Goal: Information Seeking & Learning: Learn about a topic

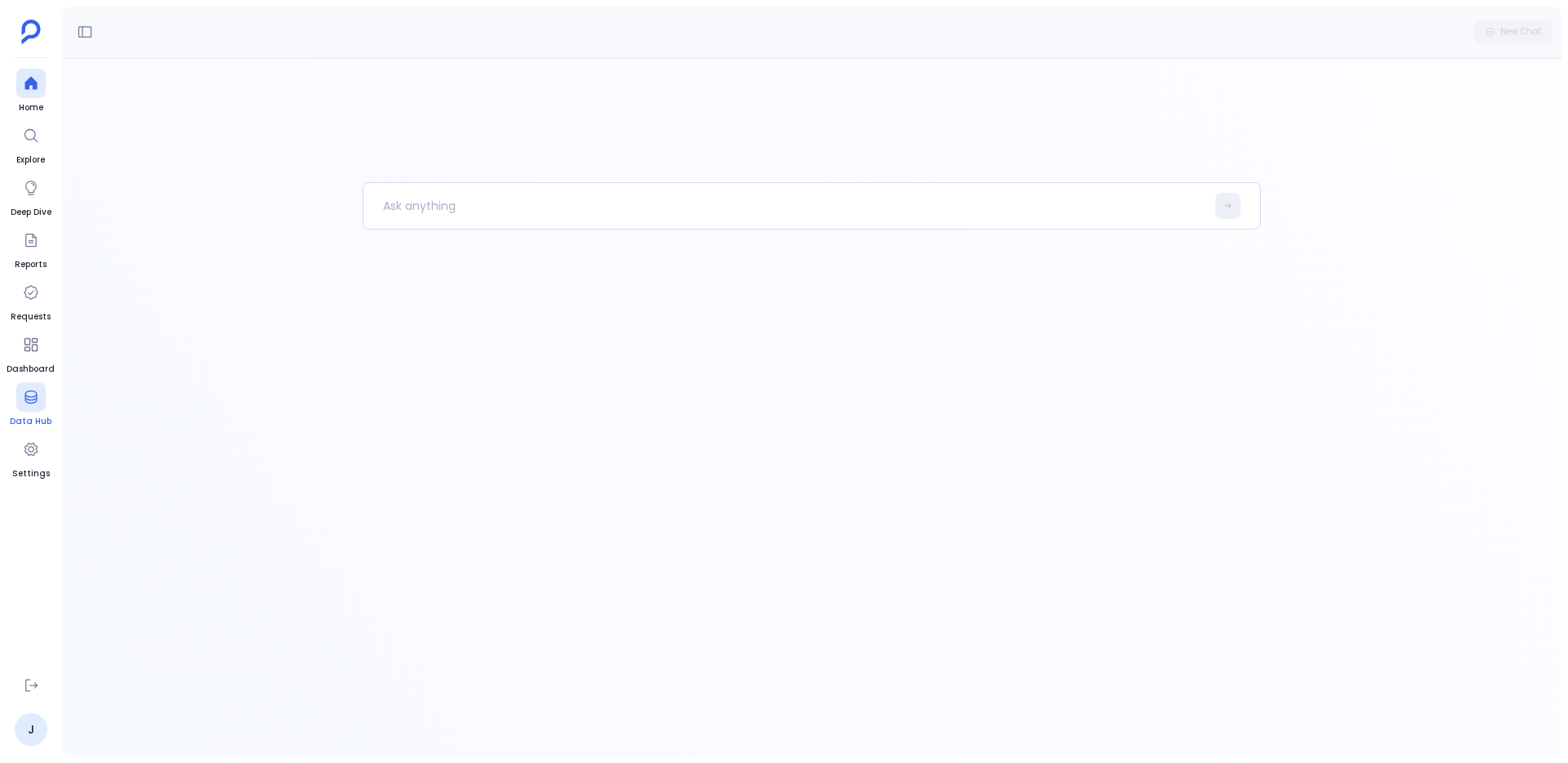
click at [35, 407] on div at bounding box center [31, 397] width 29 height 29
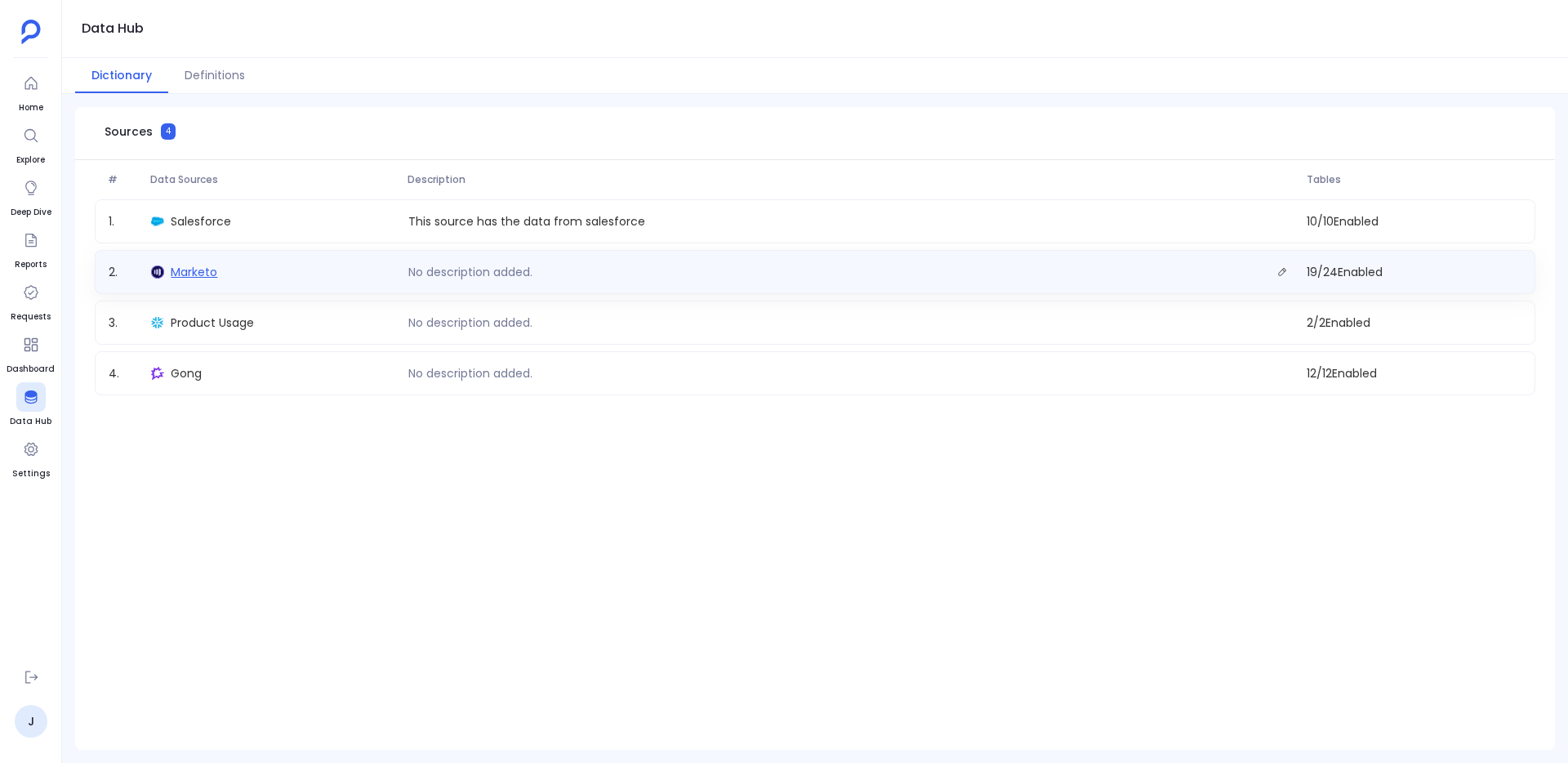
click at [184, 274] on span "Marketo" at bounding box center [194, 272] width 47 height 16
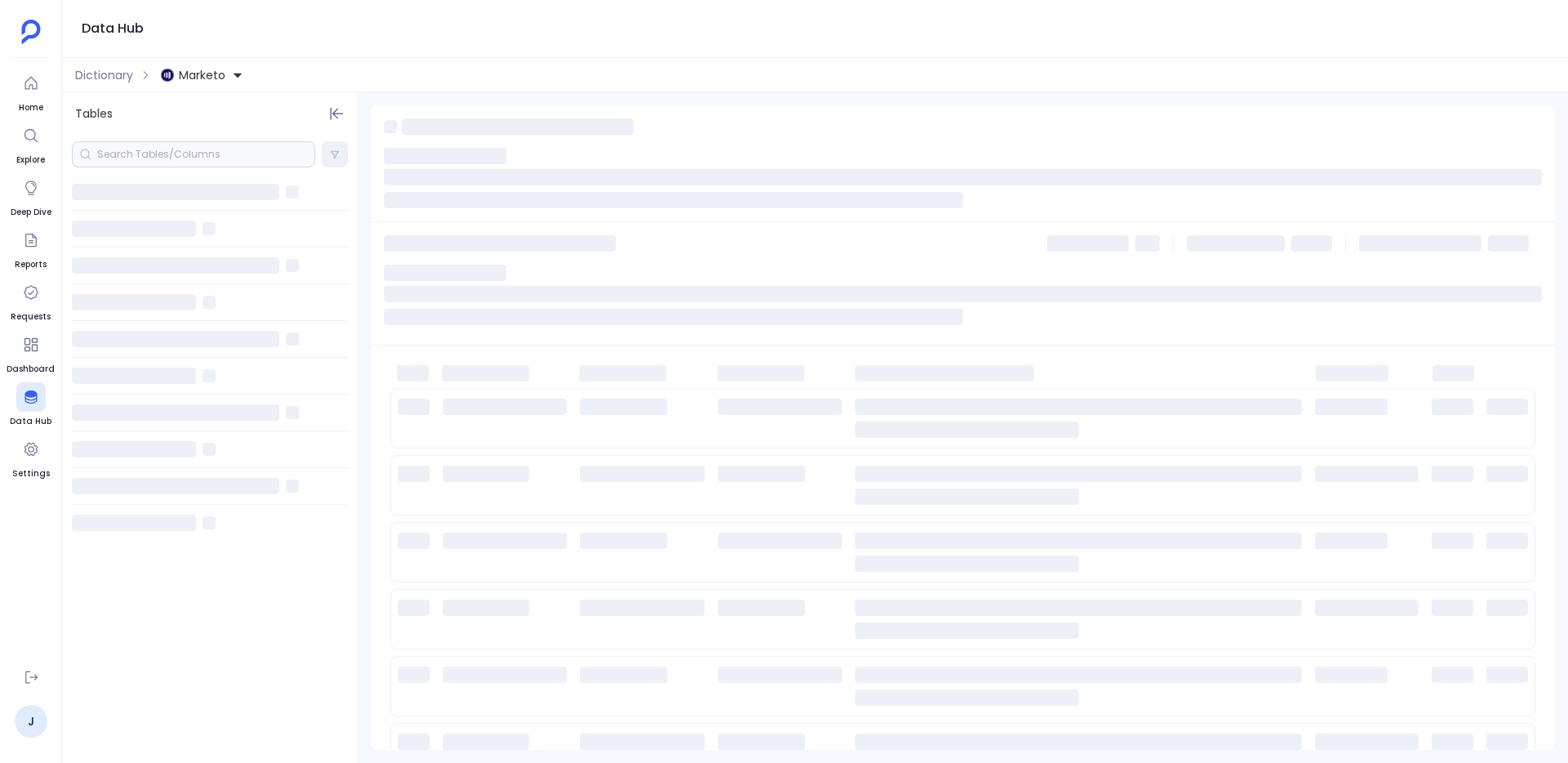
click at [191, 150] on div at bounding box center [194, 154] width 243 height 26
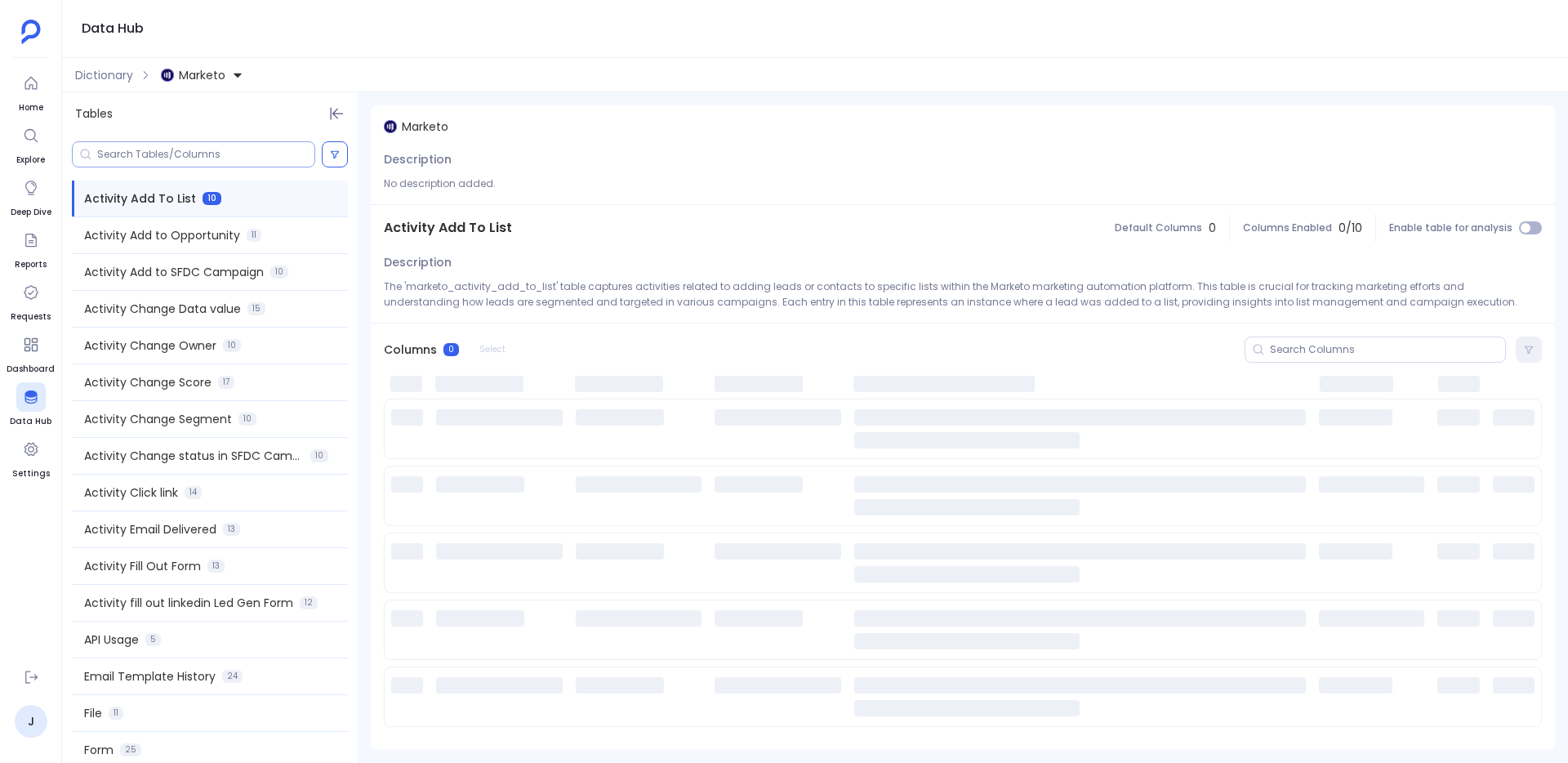
click at [188, 159] on input at bounding box center [206, 154] width 217 height 13
paste input "marketo_lead_sfdc_account_id"
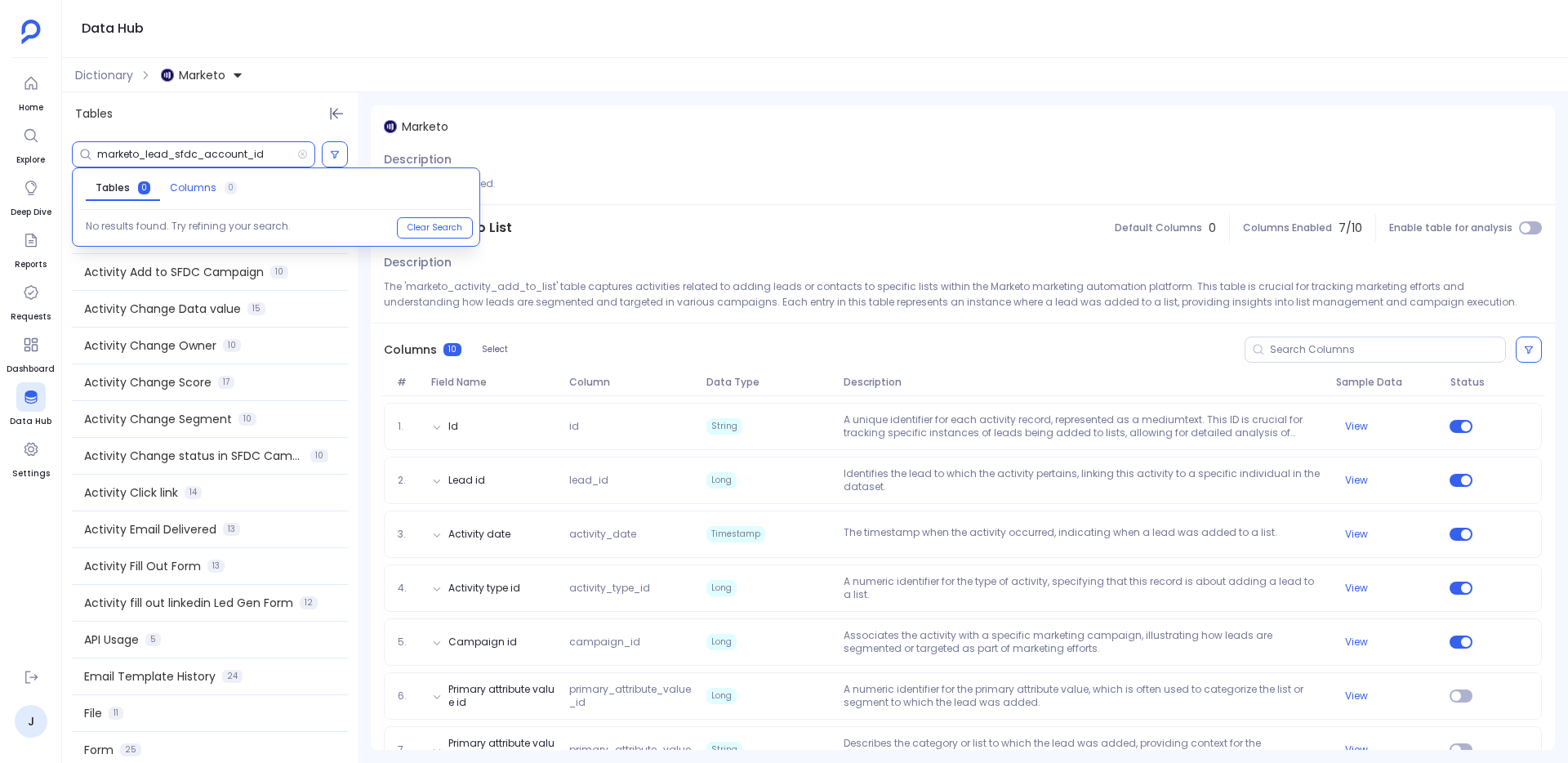
click at [194, 187] on span "Columns" at bounding box center [193, 187] width 47 height 13
drag, startPoint x: 173, startPoint y: 150, endPoint x: 19, endPoint y: 141, distance: 154.3
click at [19, 141] on div "Home Explore Deep Dive Reports Requests Dashboard Data Hub Settings J Data Hub …" at bounding box center [784, 381] width 1568 height 763
click at [174, 227] on div "sfdc_account_id" at bounding box center [223, 228] width 100 height 16
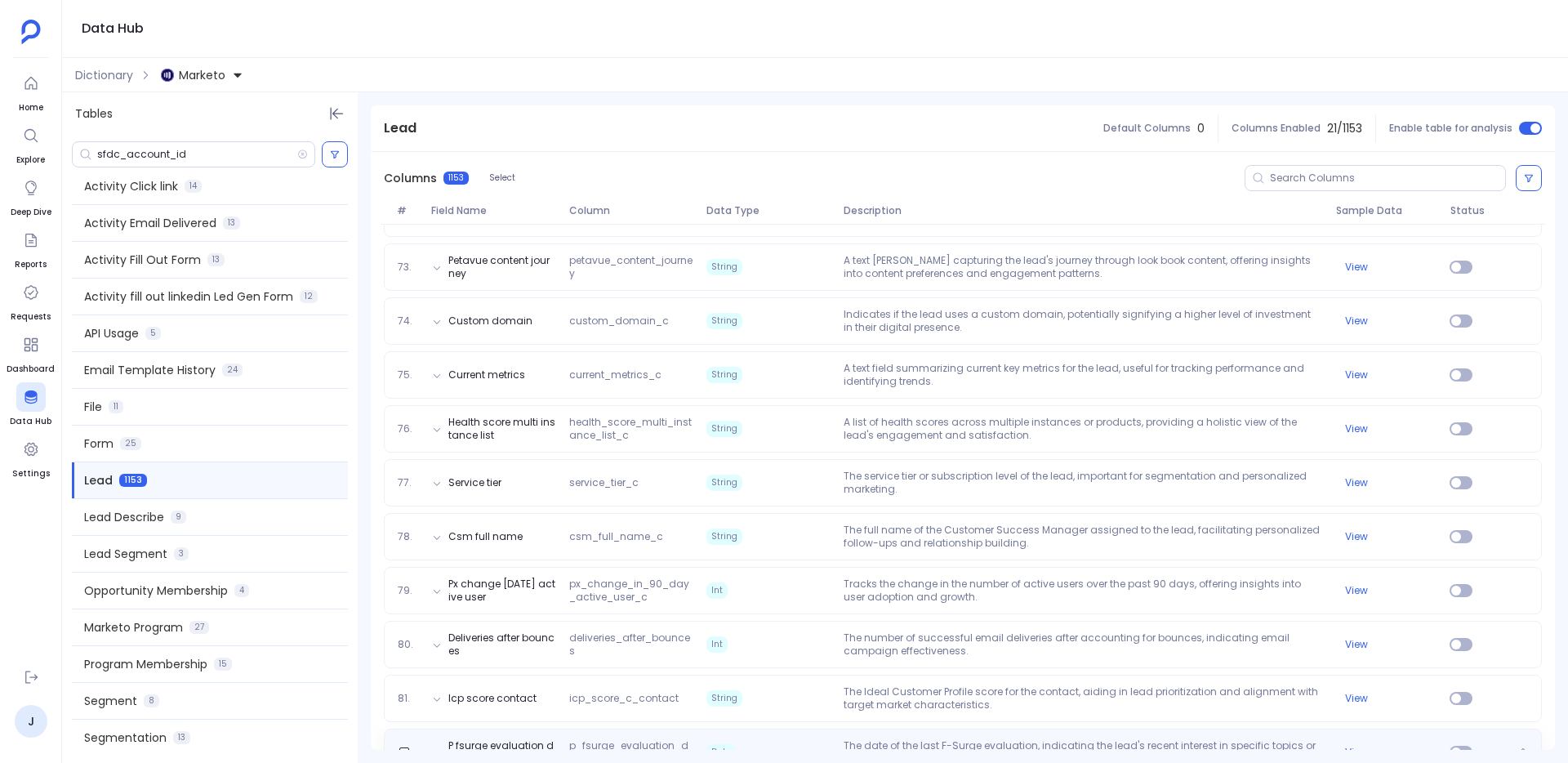
scroll to position [5026, 0]
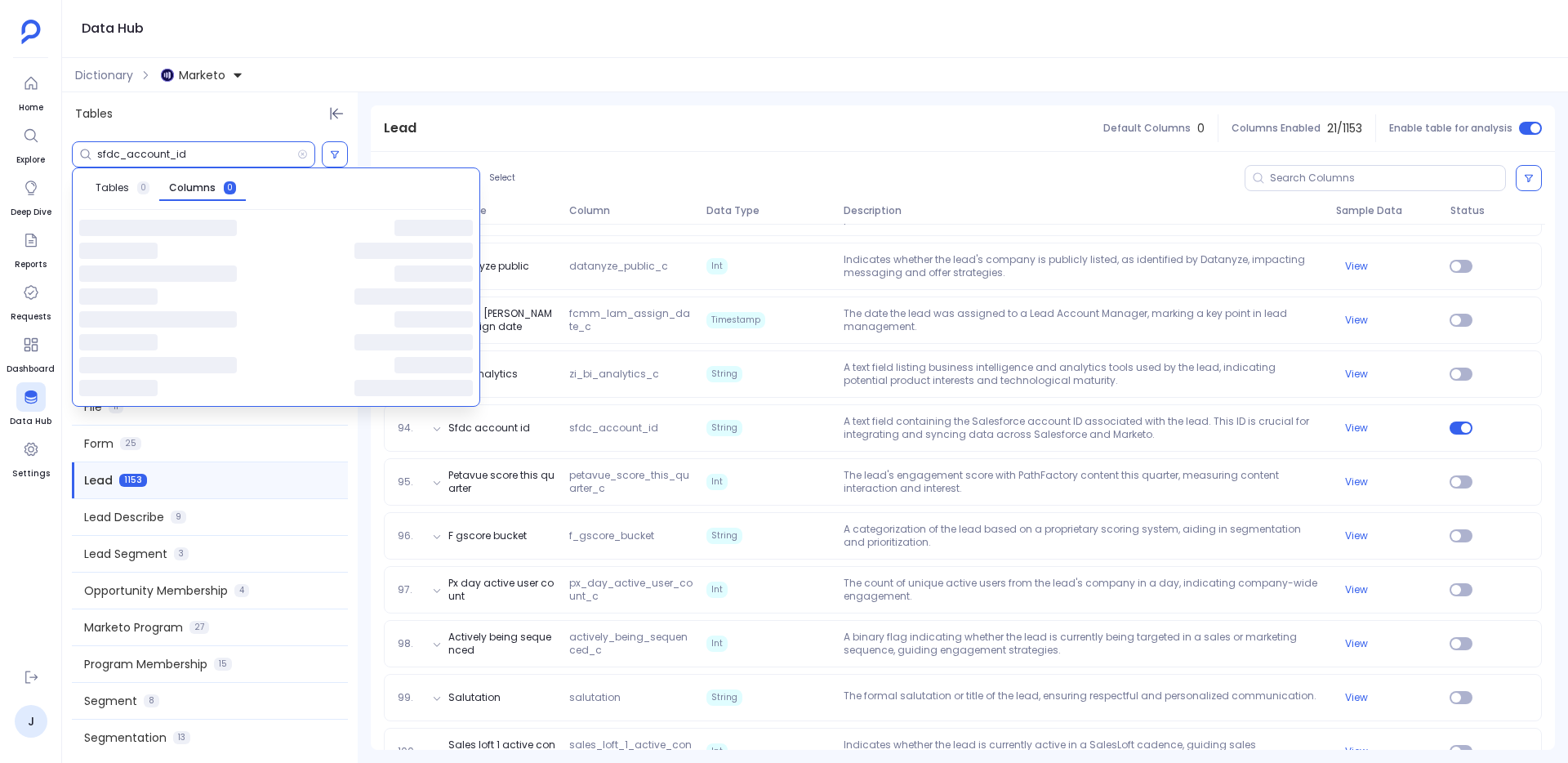
click at [252, 153] on input "sfdc_account_id" at bounding box center [196, 154] width 200 height 13
paste input "UseCase__c"
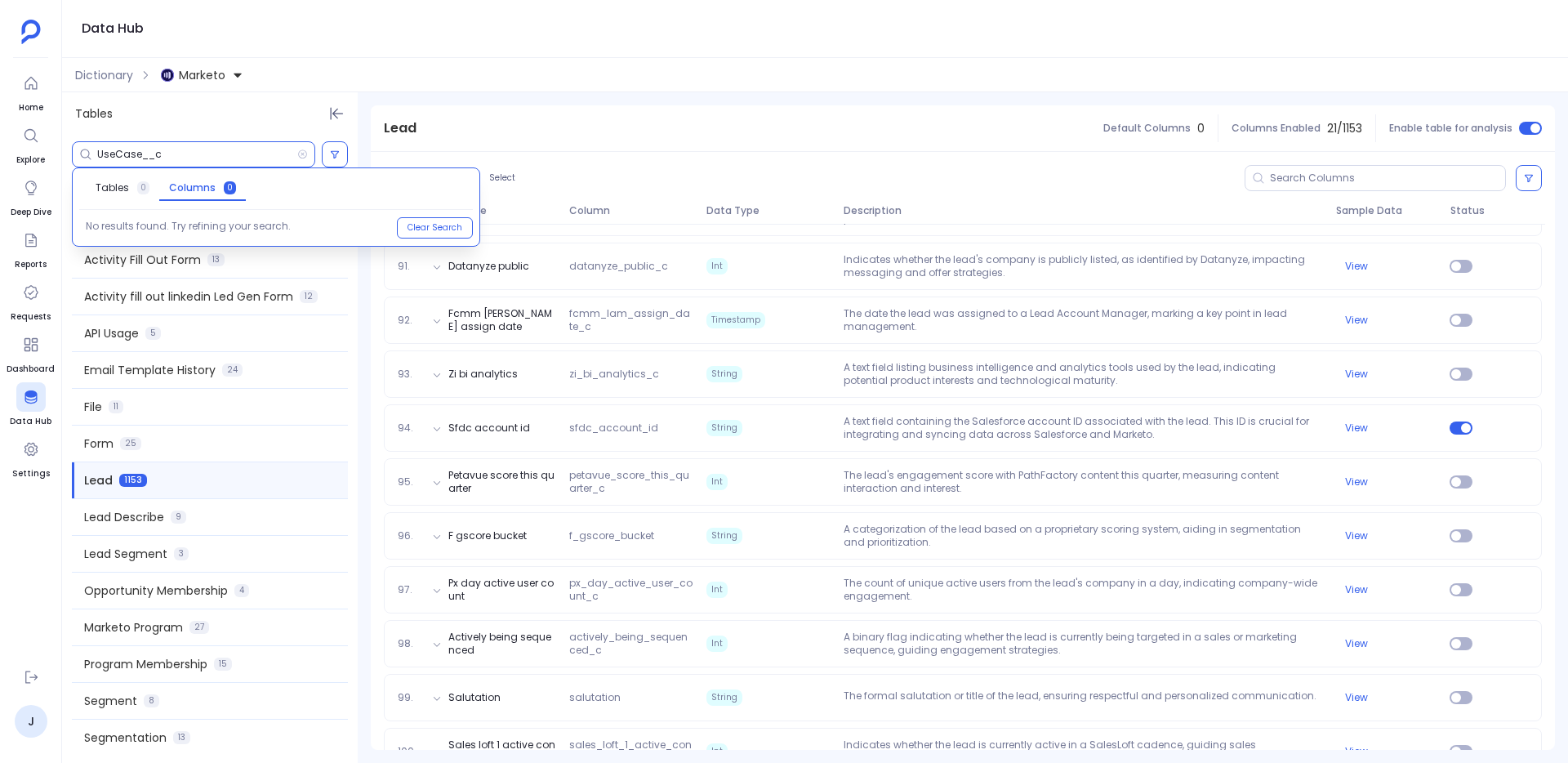
type input "UseCase__c"
click at [187, 192] on span "Columns" at bounding box center [192, 187] width 47 height 13
click at [185, 83] on button "Marketo" at bounding box center [201, 75] width 89 height 26
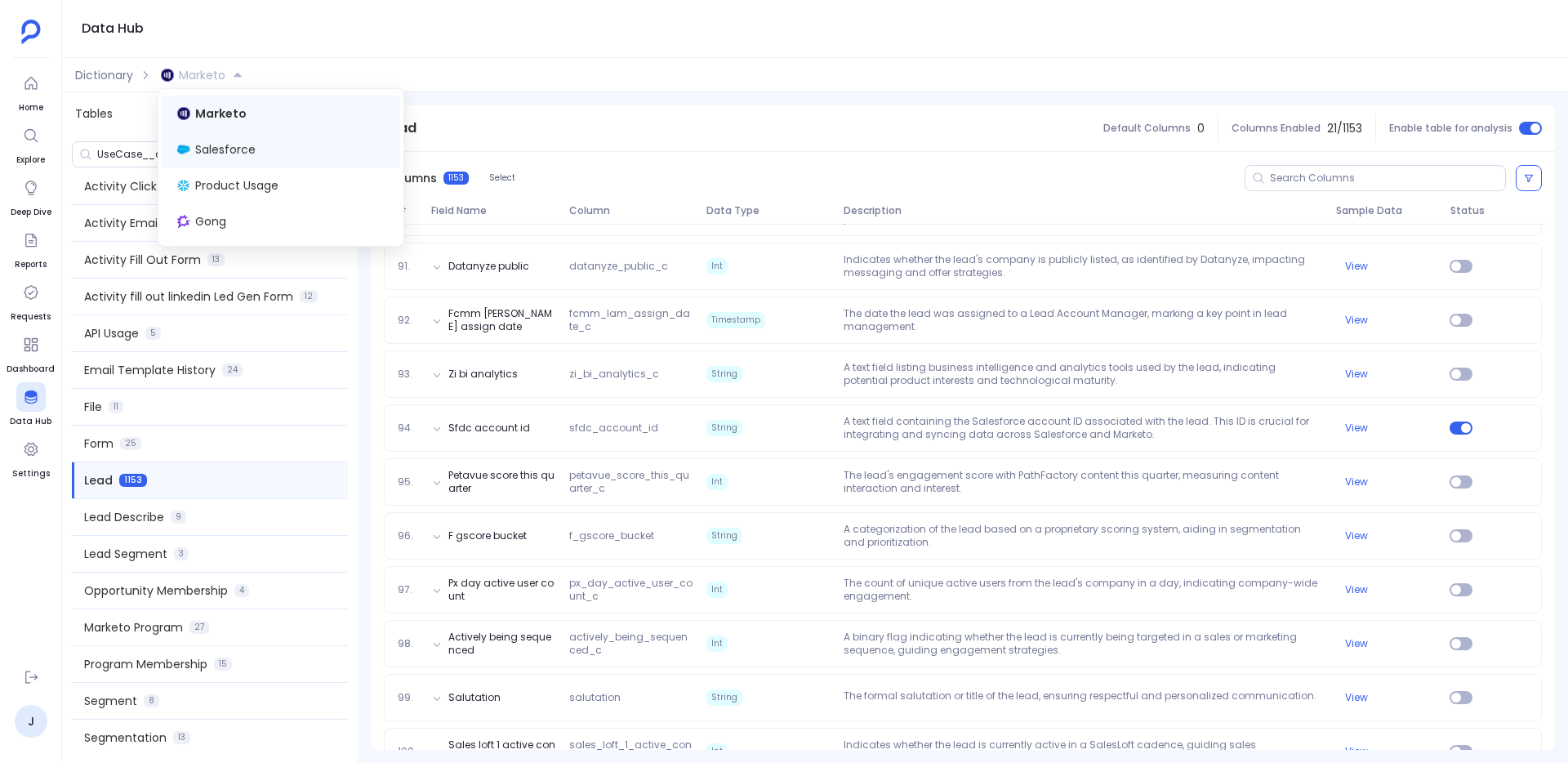
click at [213, 143] on span "Salesforce" at bounding box center [226, 150] width 60 height 16
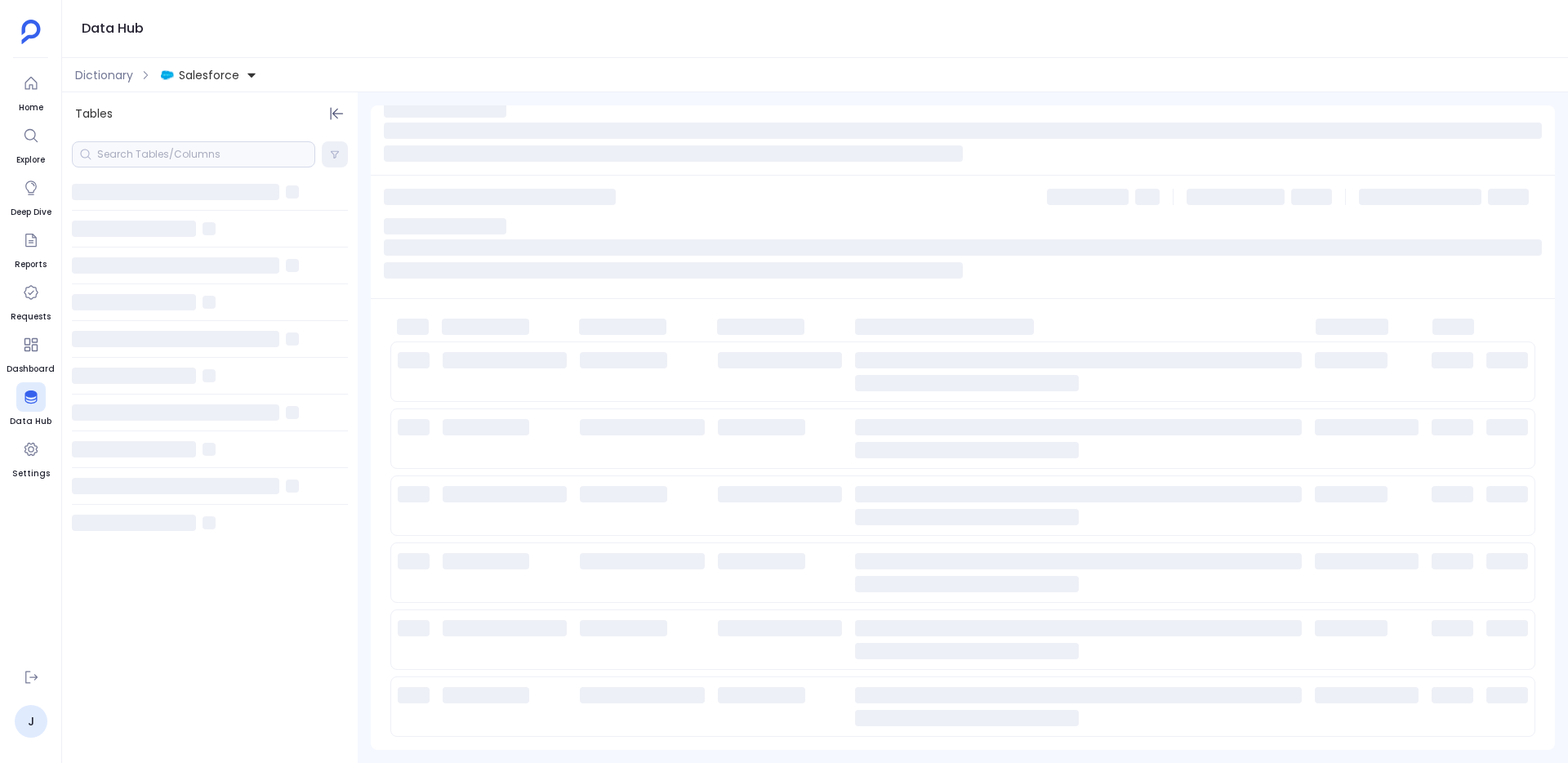
click at [172, 155] on div at bounding box center [194, 154] width 243 height 26
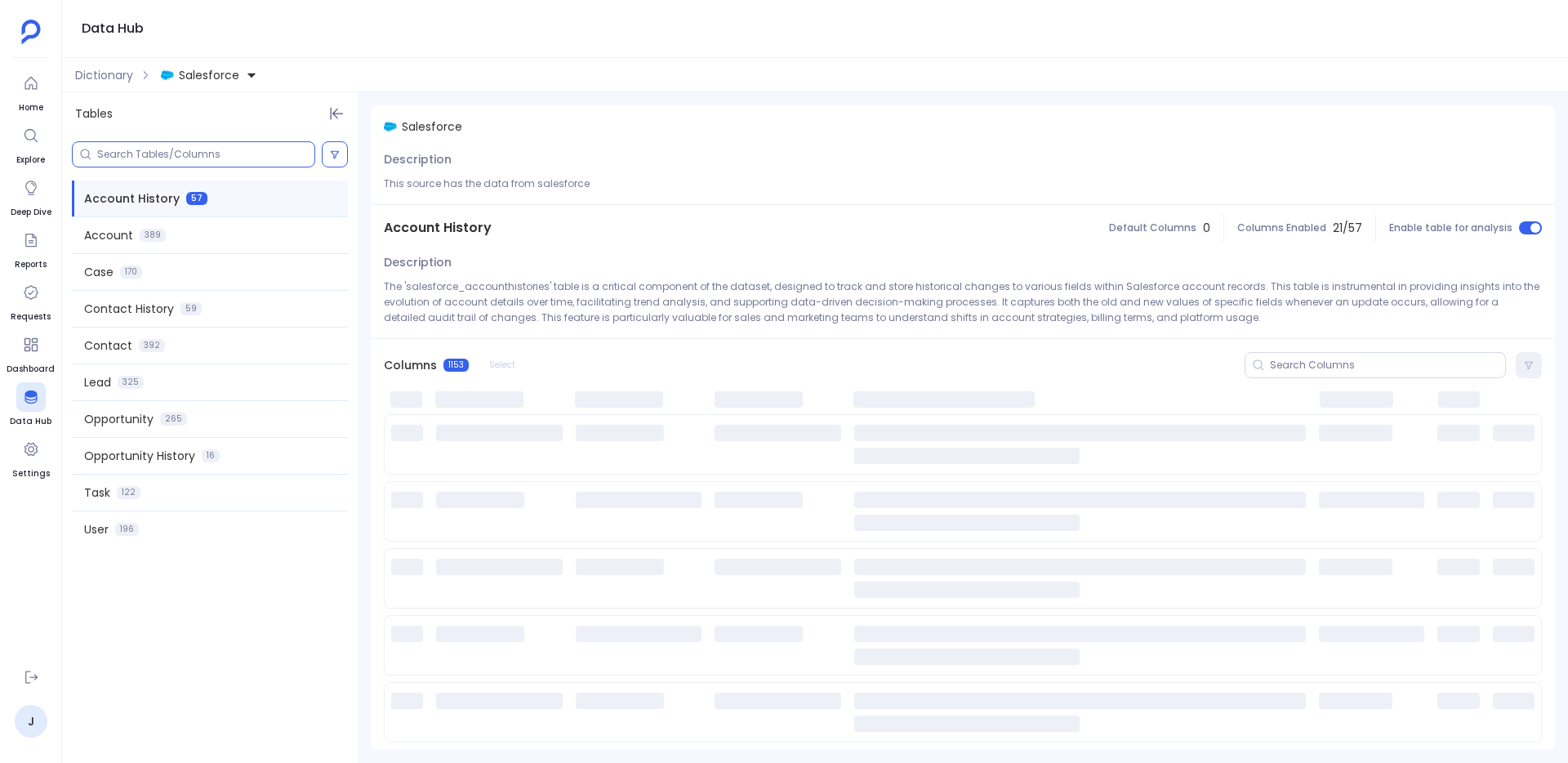
click at [172, 155] on input at bounding box center [206, 154] width 217 height 13
paste input "UseCase__c"
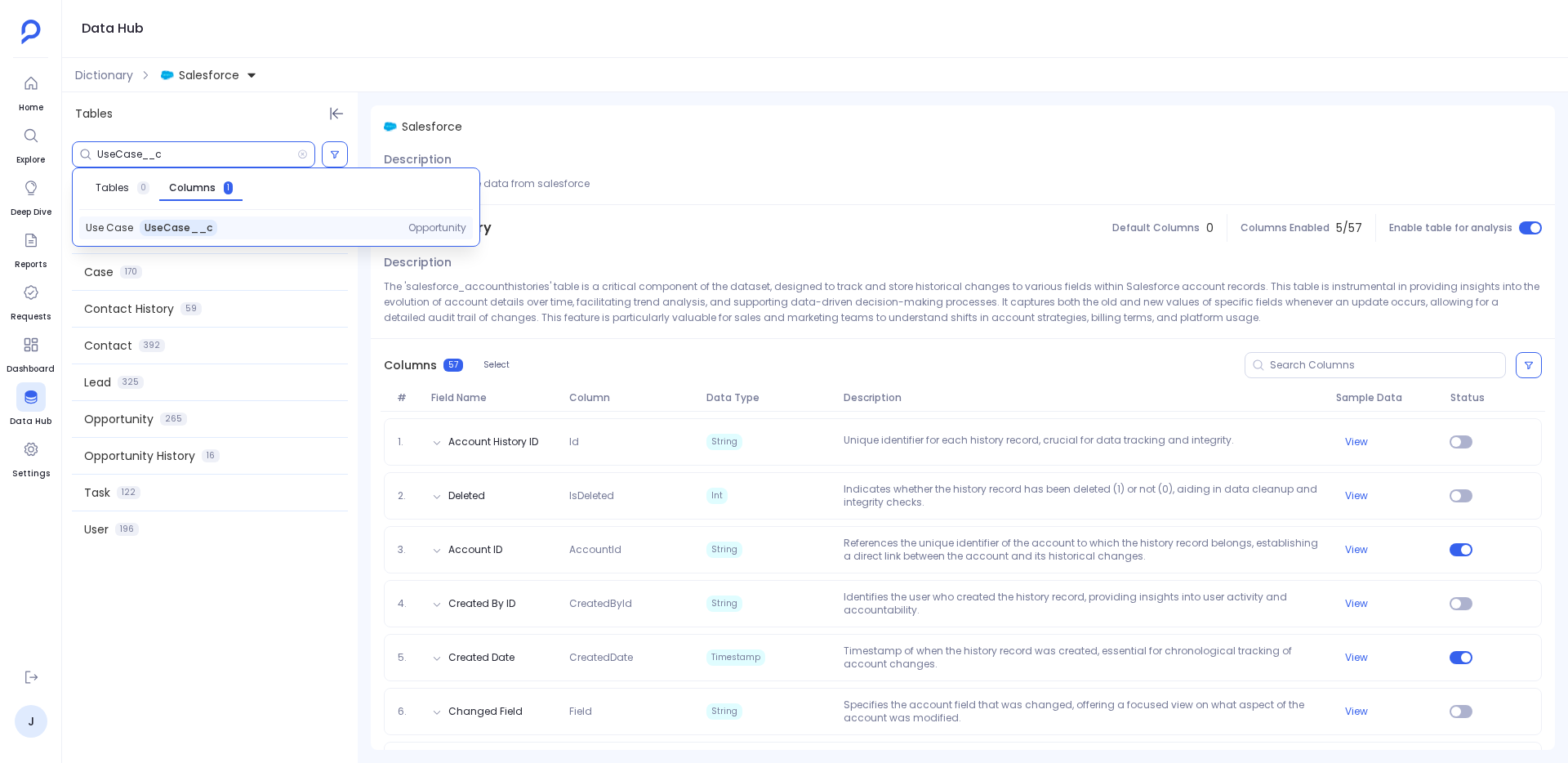
type input "UseCase__c"
click at [180, 218] on div "Use Case UseCase__c Opportunity" at bounding box center [276, 228] width 394 height 23
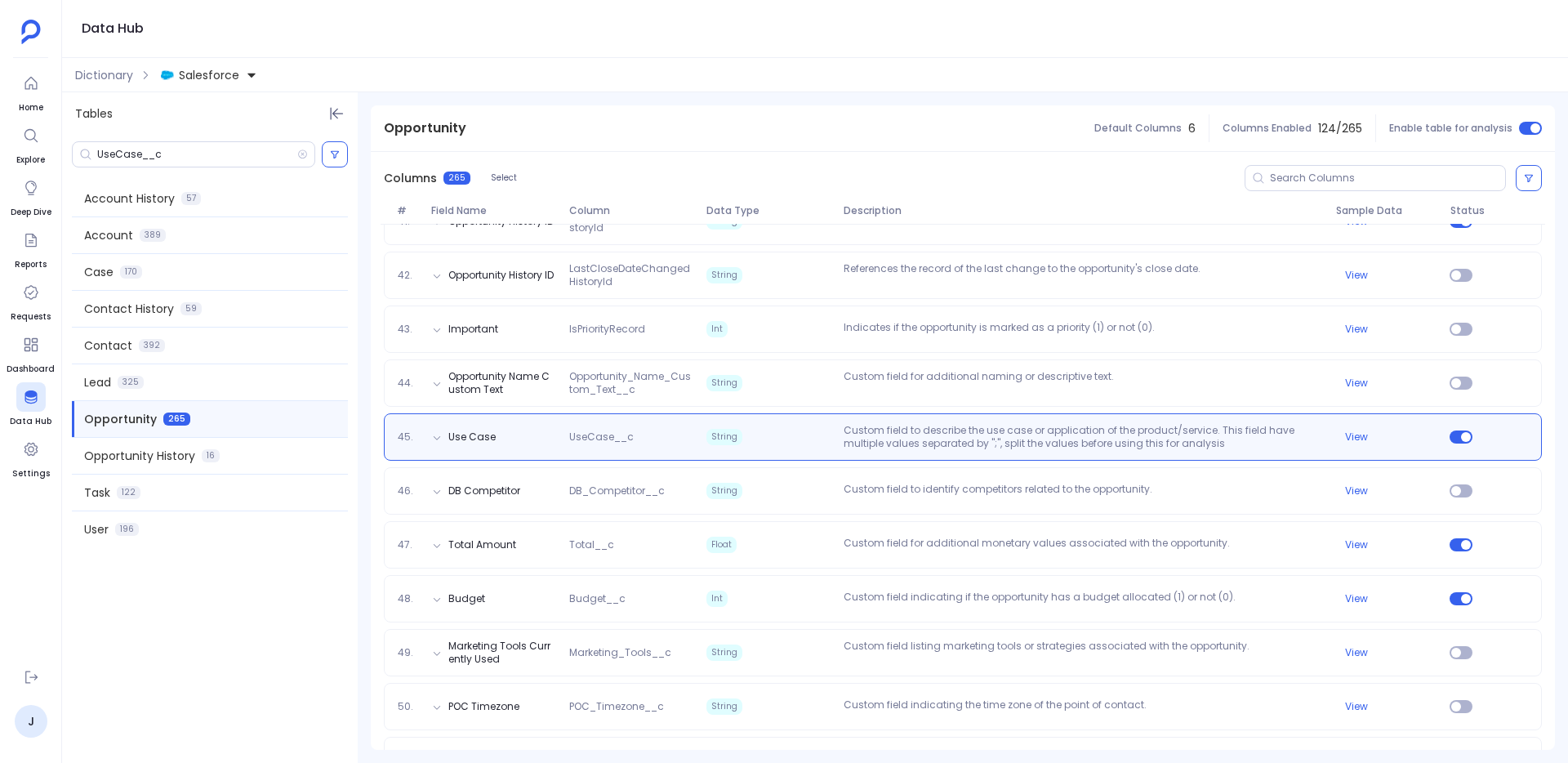
scroll to position [2400, 0]
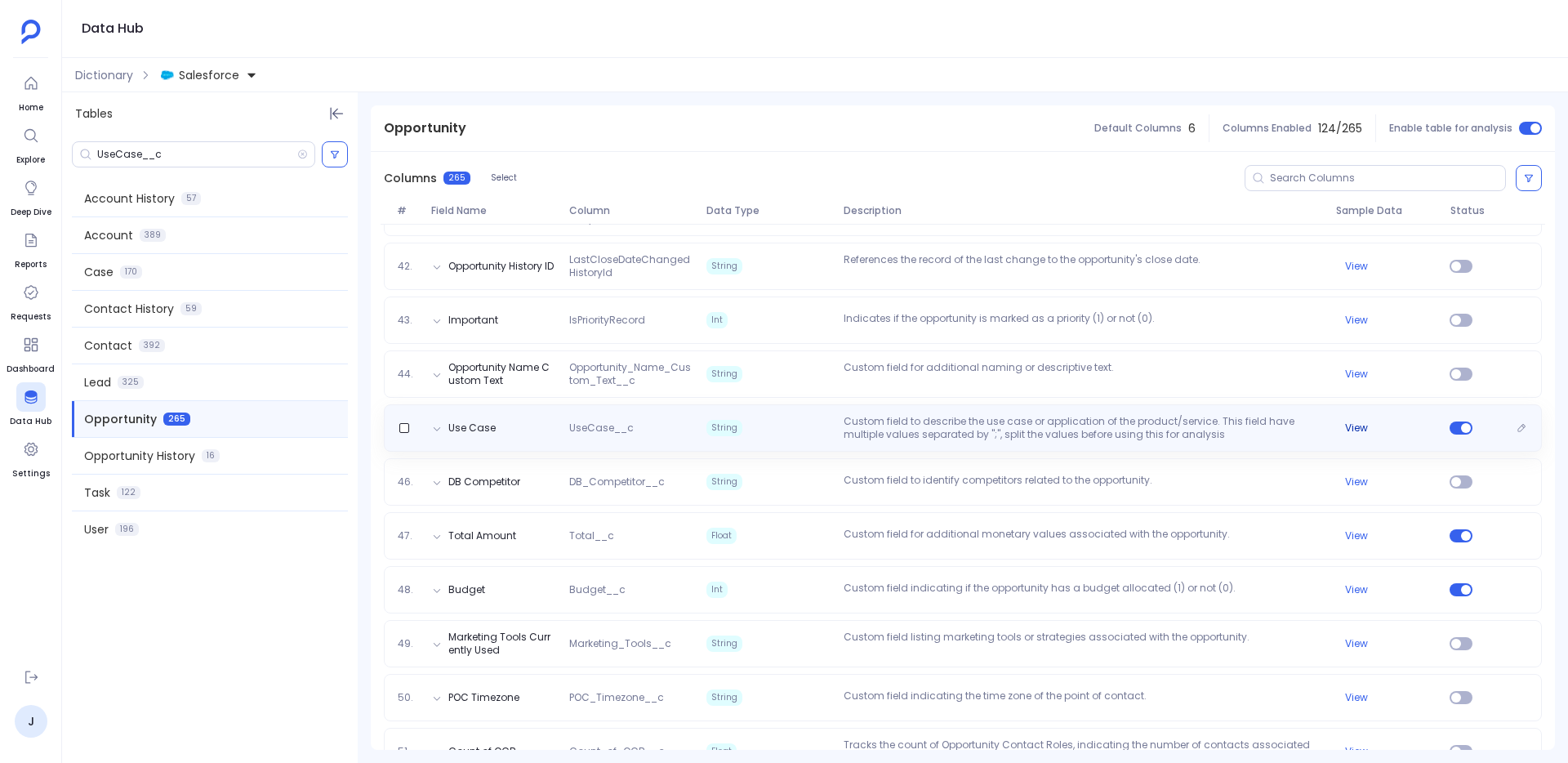
click at [1357, 426] on button "View" at bounding box center [1356, 428] width 23 height 13
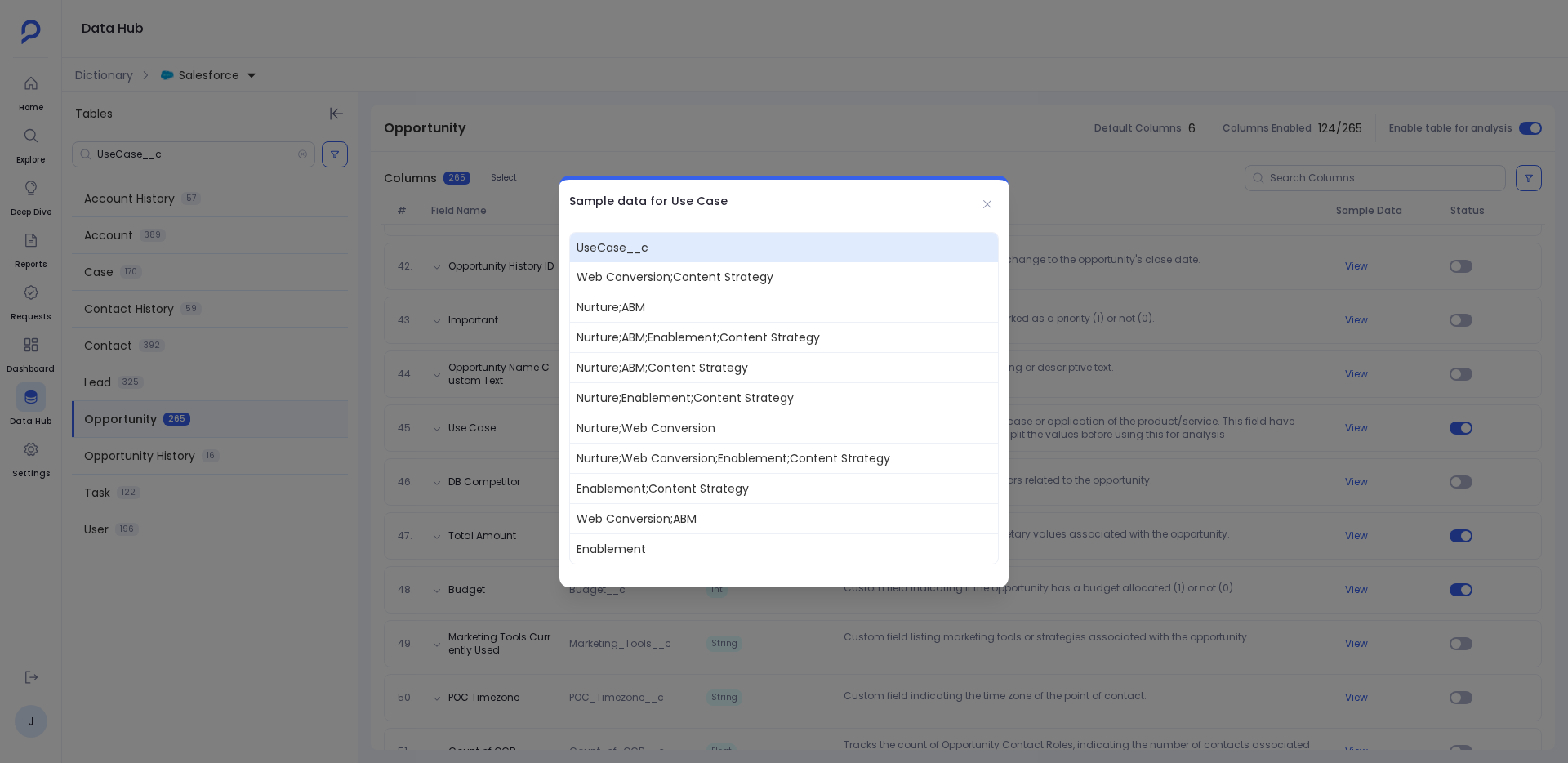
click at [521, 405] on div at bounding box center [784, 381] width 1568 height 763
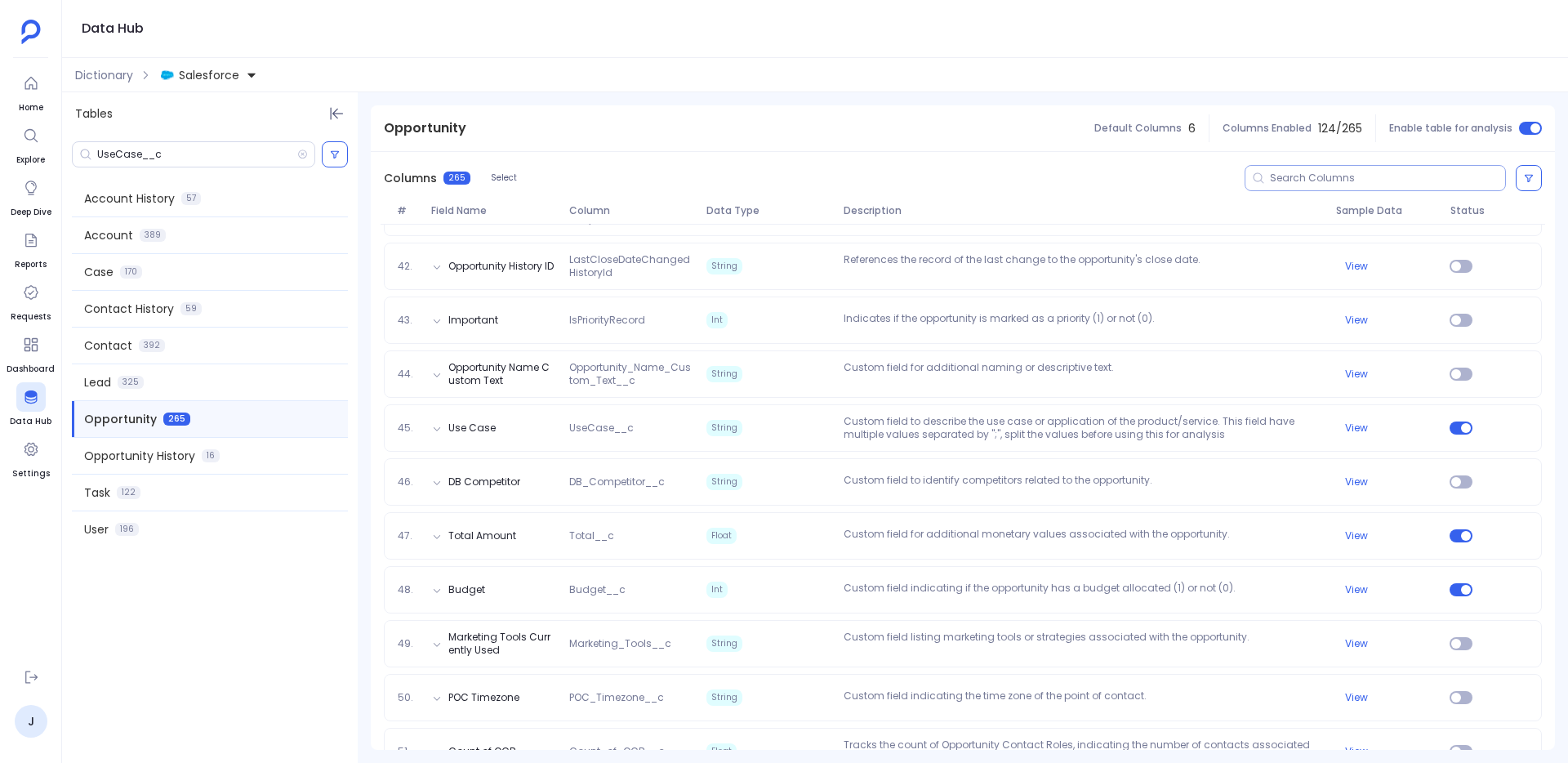
click at [1284, 180] on input at bounding box center [1387, 178] width 235 height 13
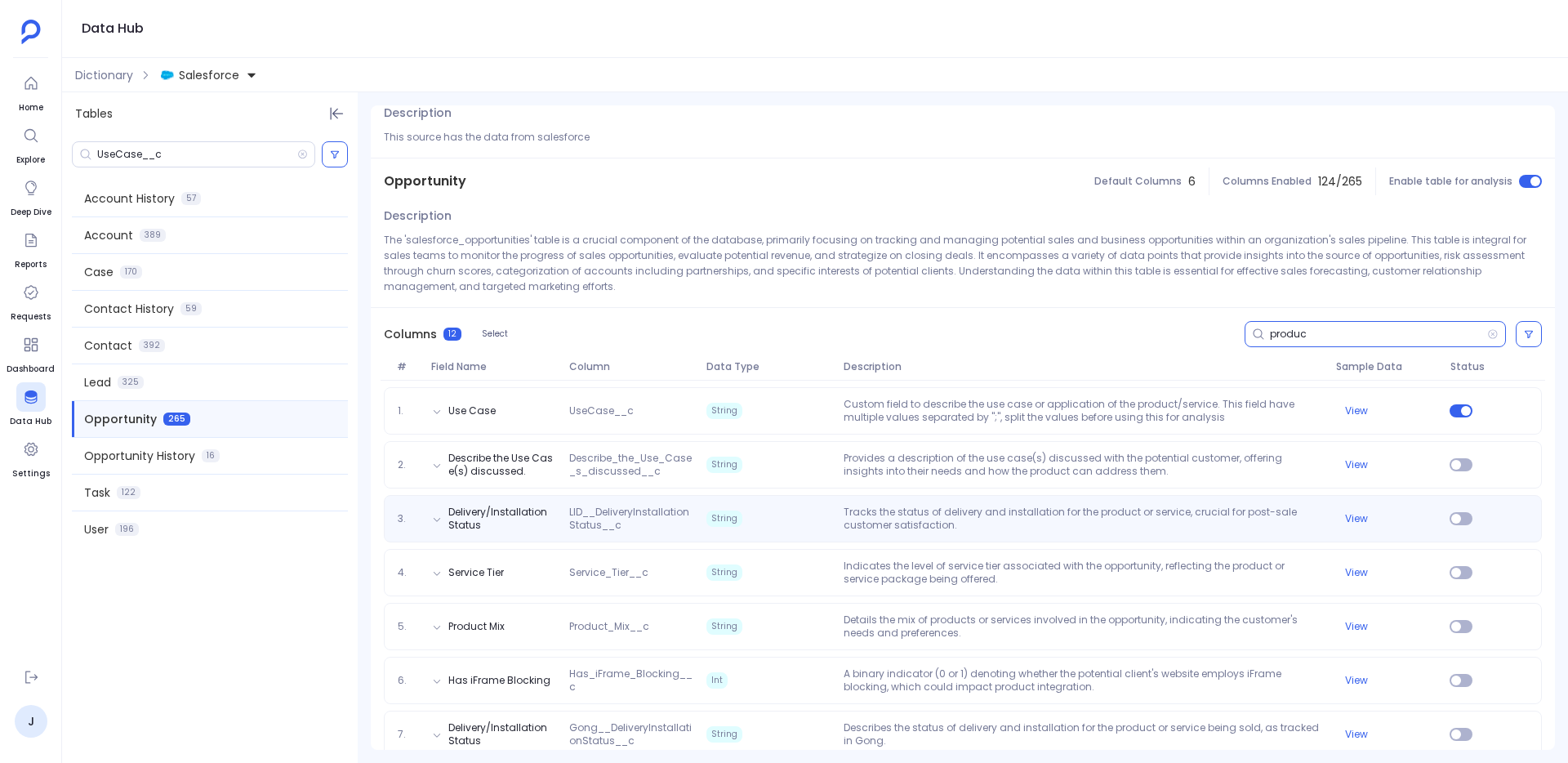
scroll to position [0, 0]
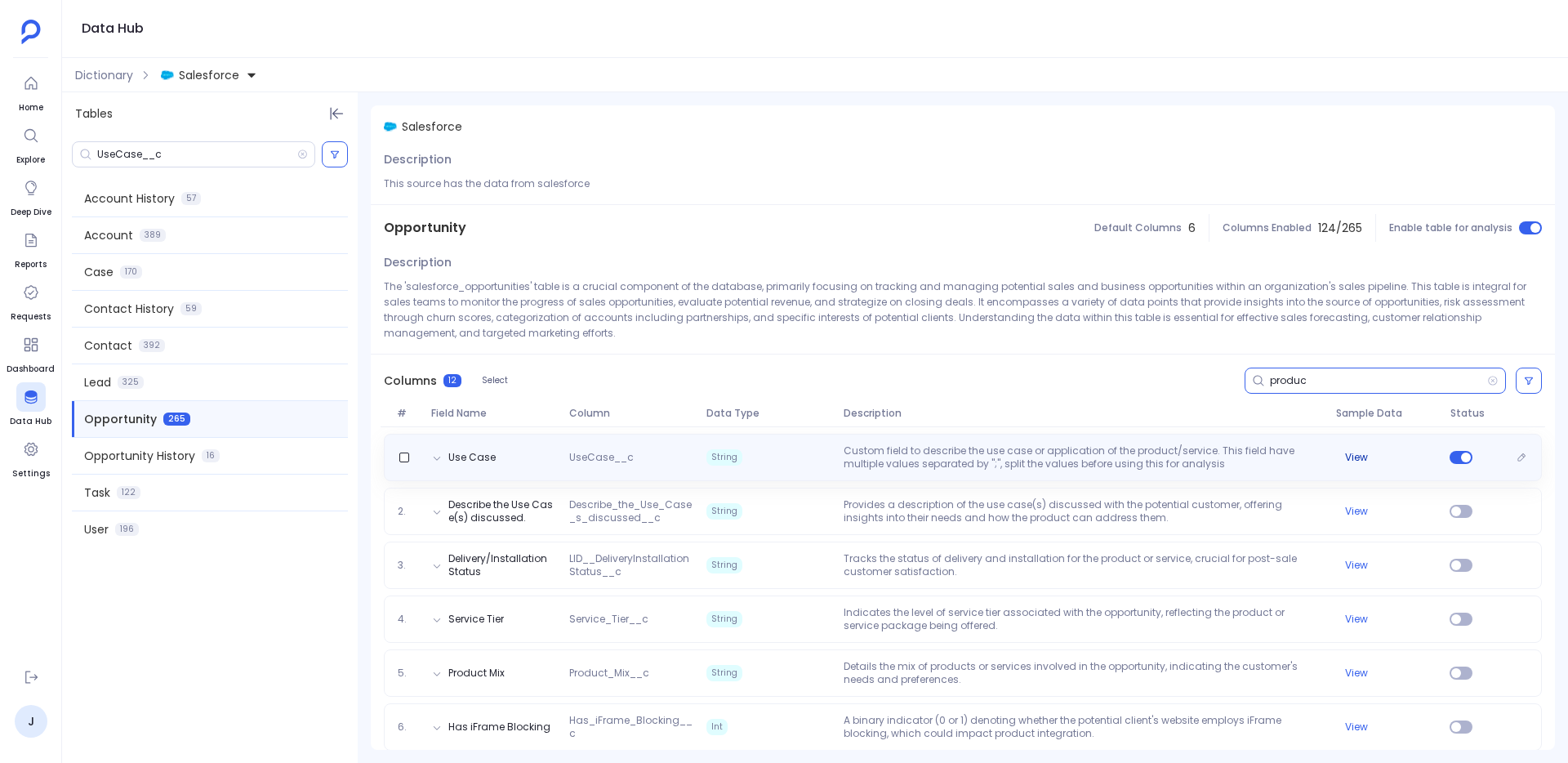
type input "produc"
click at [1351, 454] on button "View" at bounding box center [1356, 457] width 23 height 13
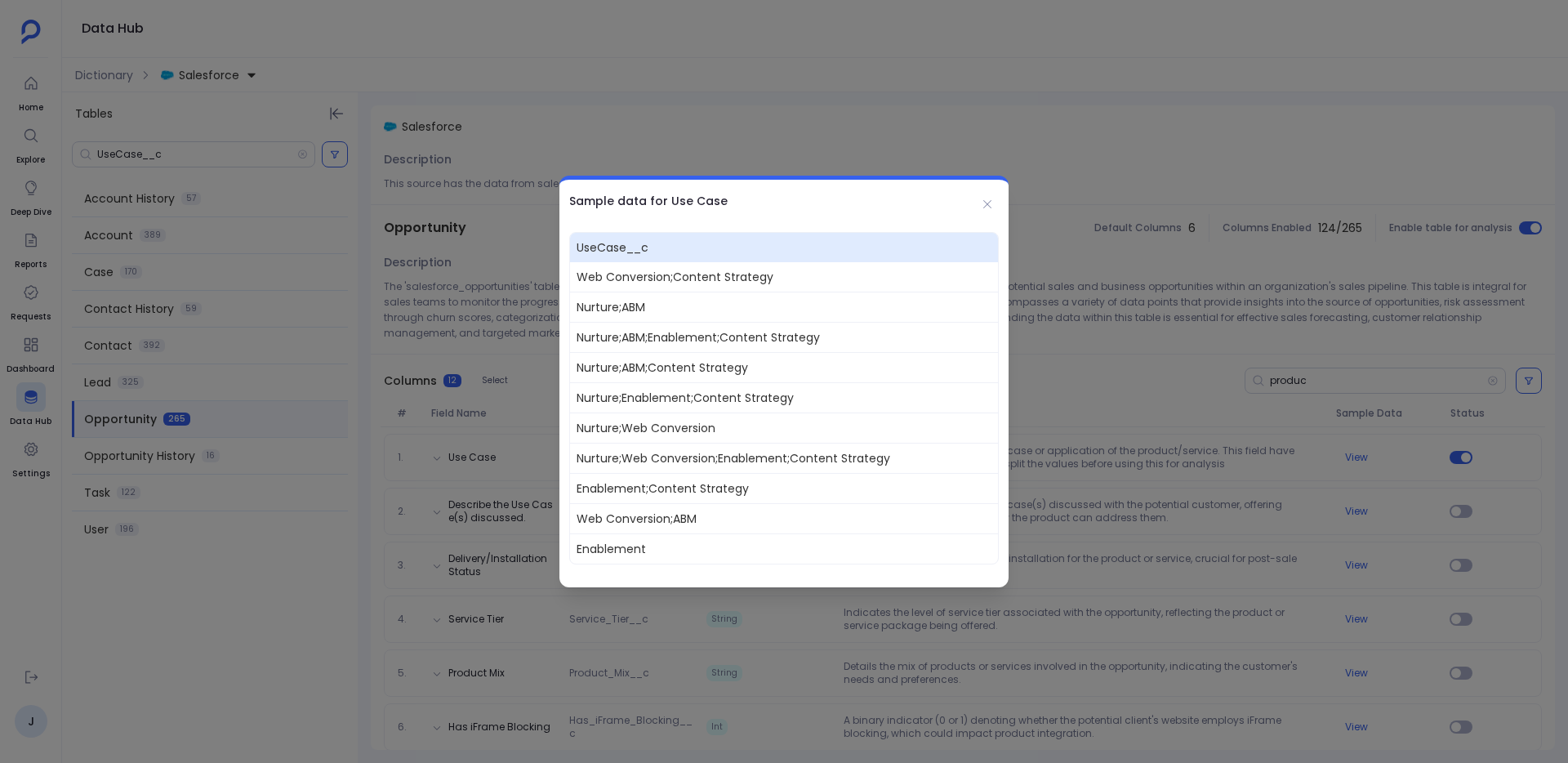
click at [1055, 441] on div at bounding box center [784, 381] width 1568 height 763
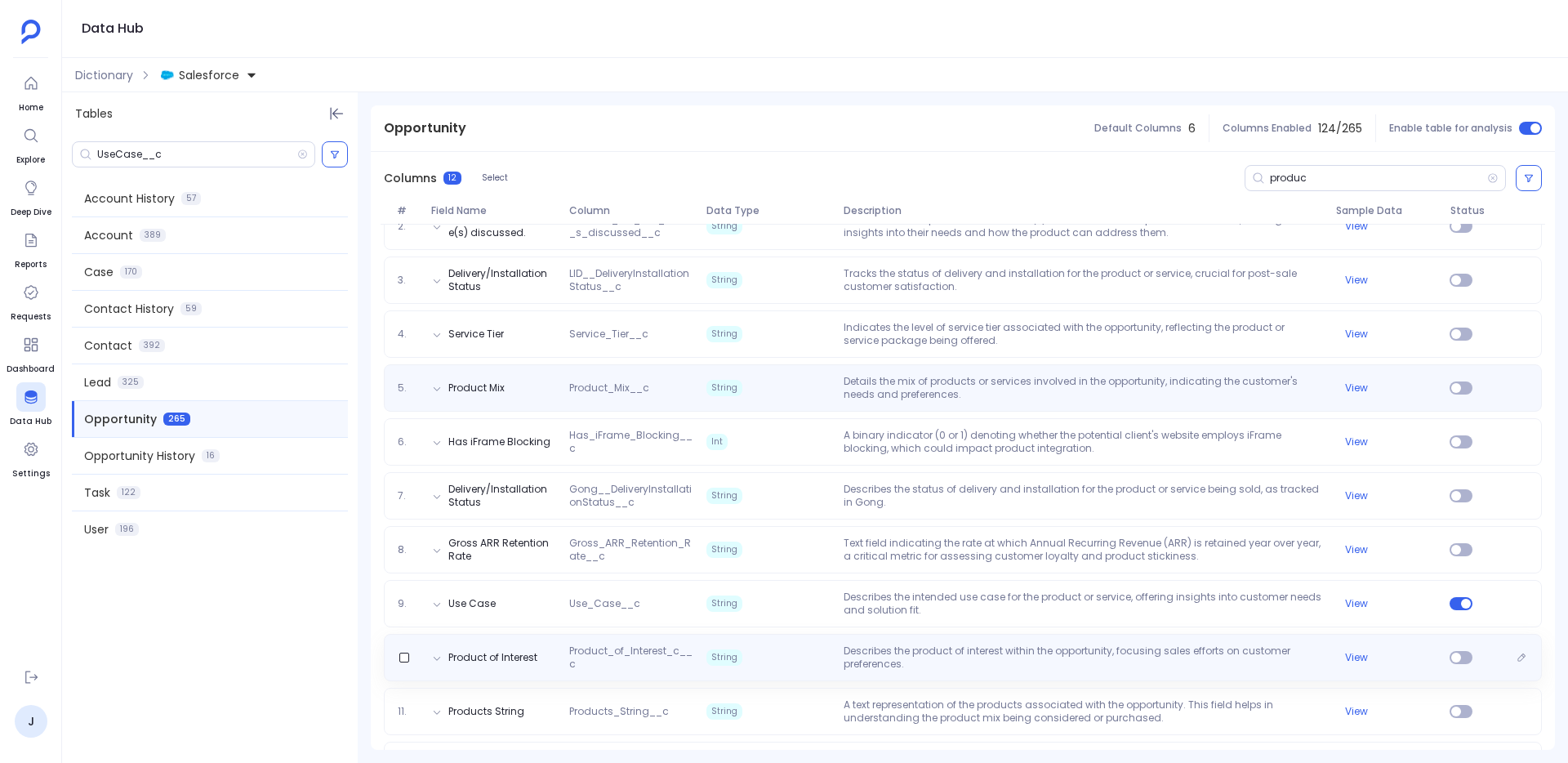
scroll to position [303, 0]
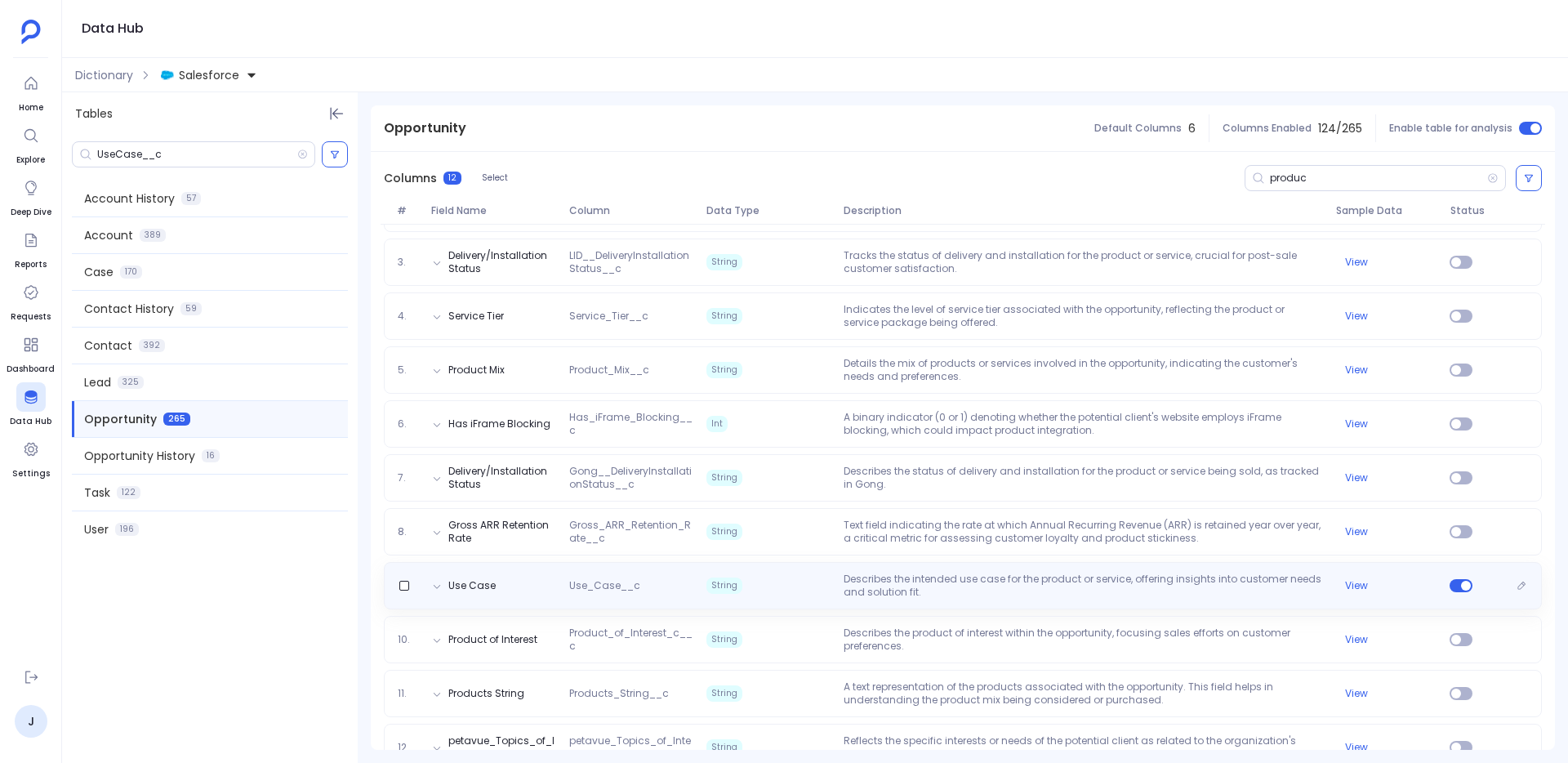
click at [952, 579] on p "Describes the intended use case for the product or service, offering insights i…" at bounding box center [1083, 585] width 492 height 26
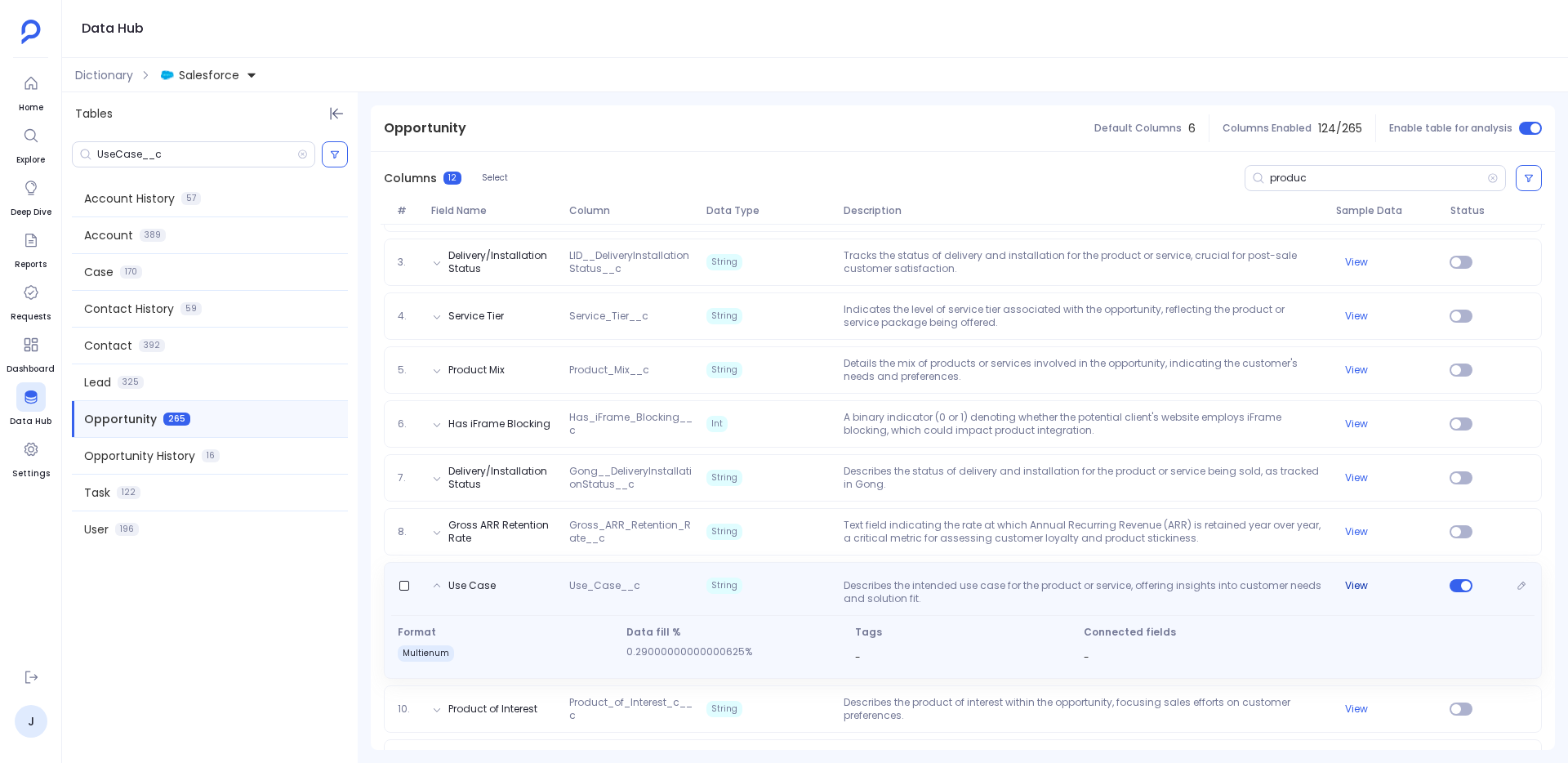
click at [1345, 582] on button "View" at bounding box center [1356, 586] width 23 height 13
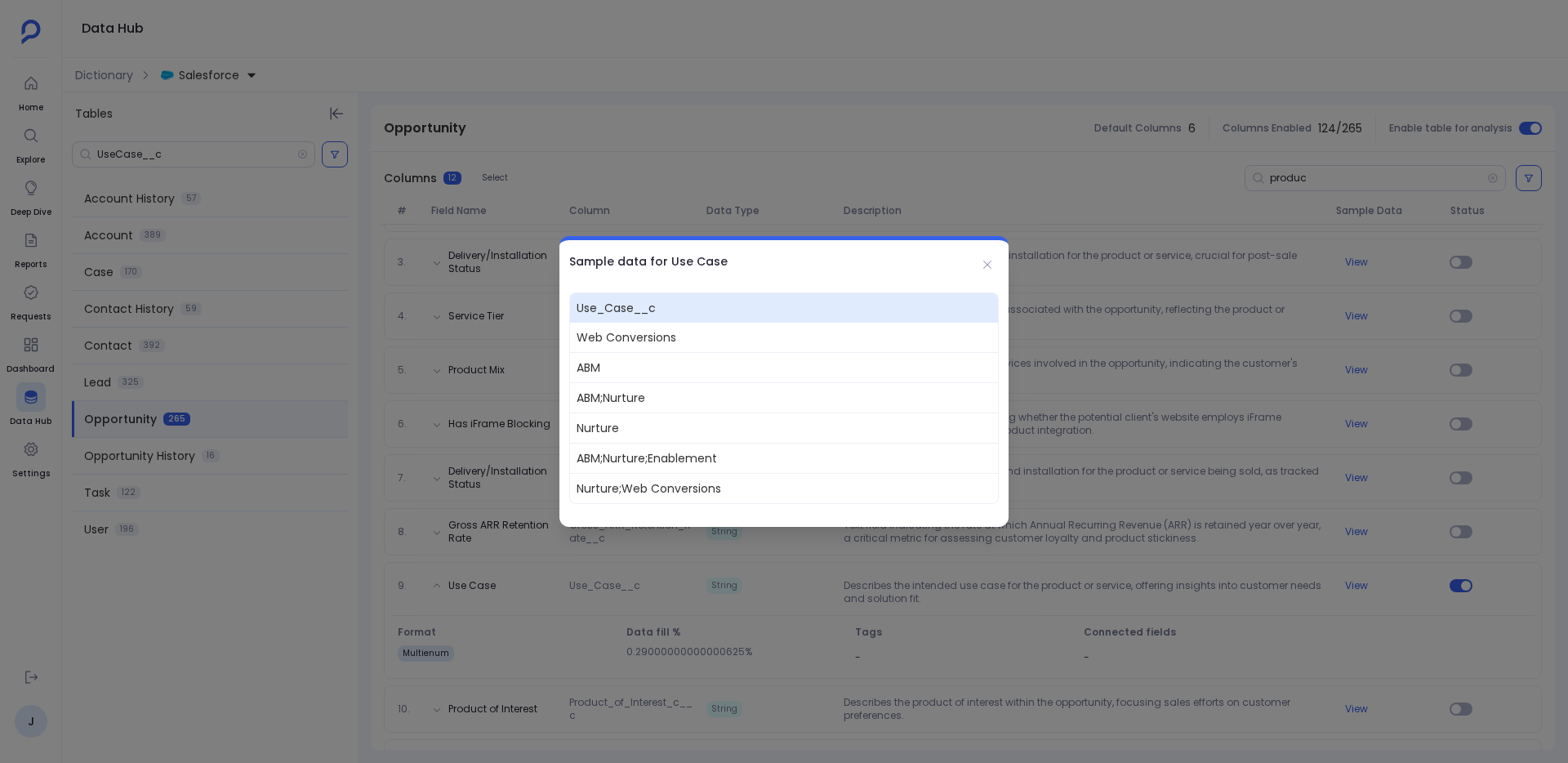
click at [1185, 538] on div at bounding box center [784, 381] width 1568 height 763
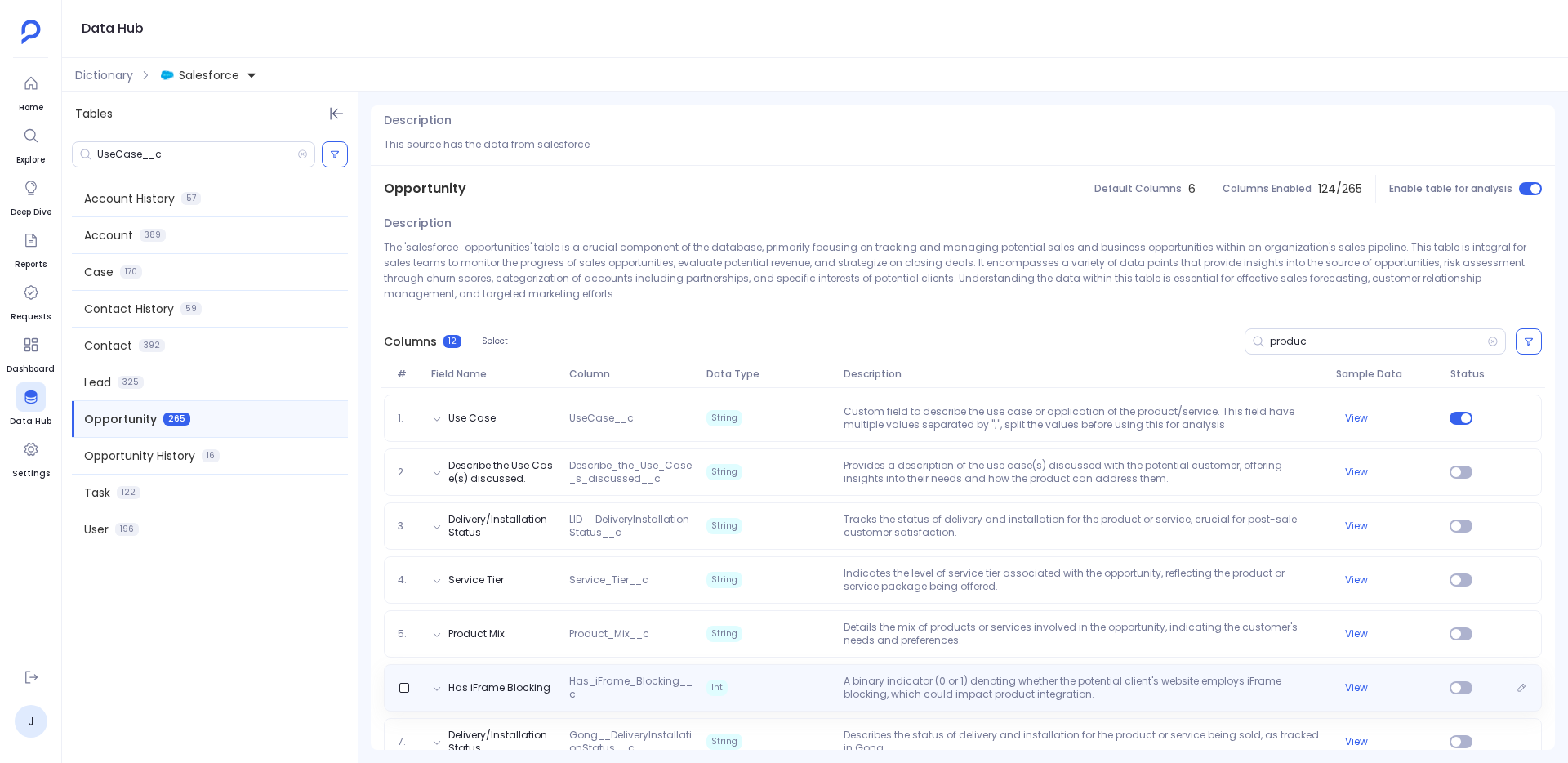
scroll to position [0, 0]
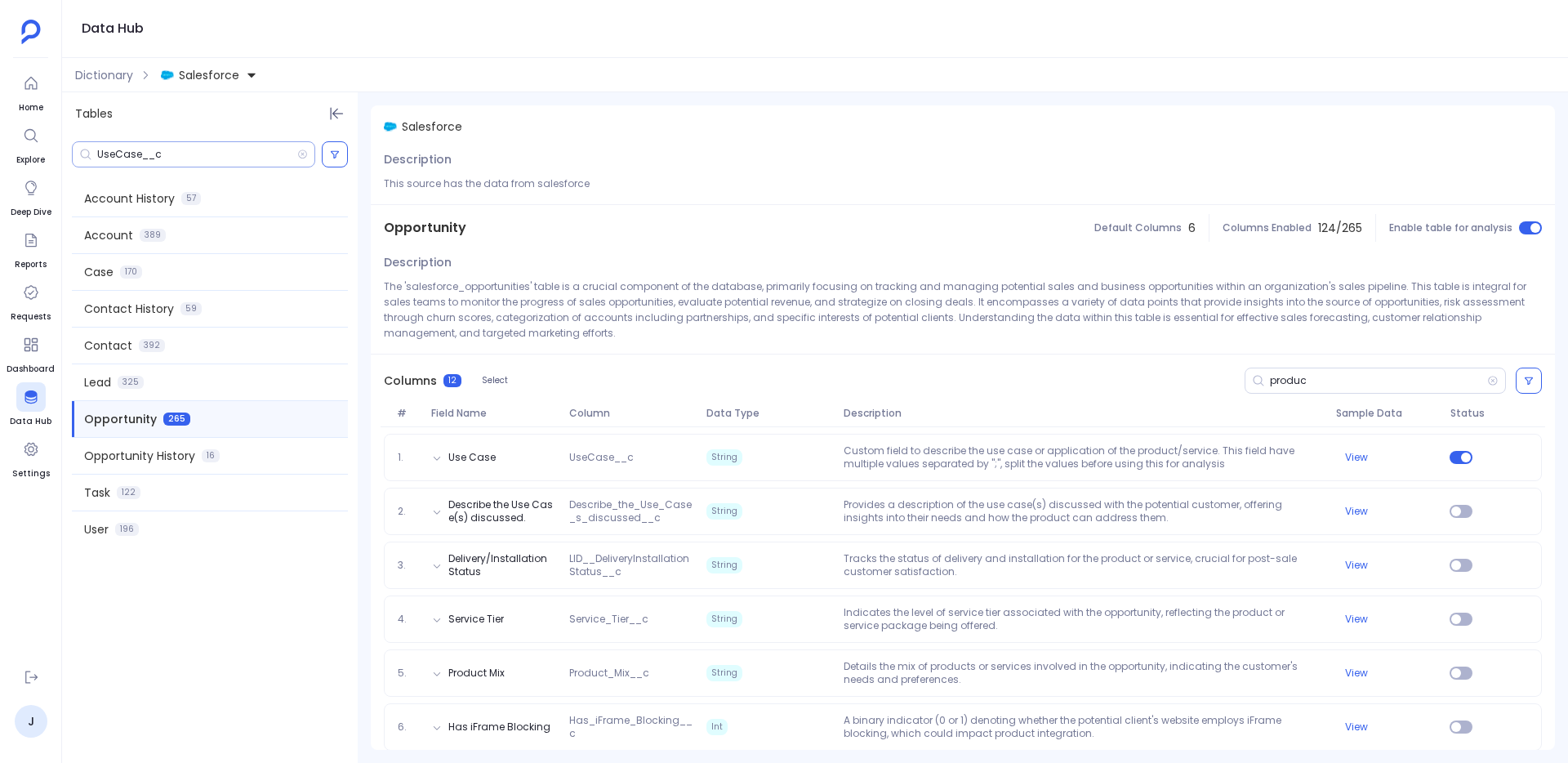
click at [276, 155] on input "UseCase__c" at bounding box center [196, 154] width 200 height 13
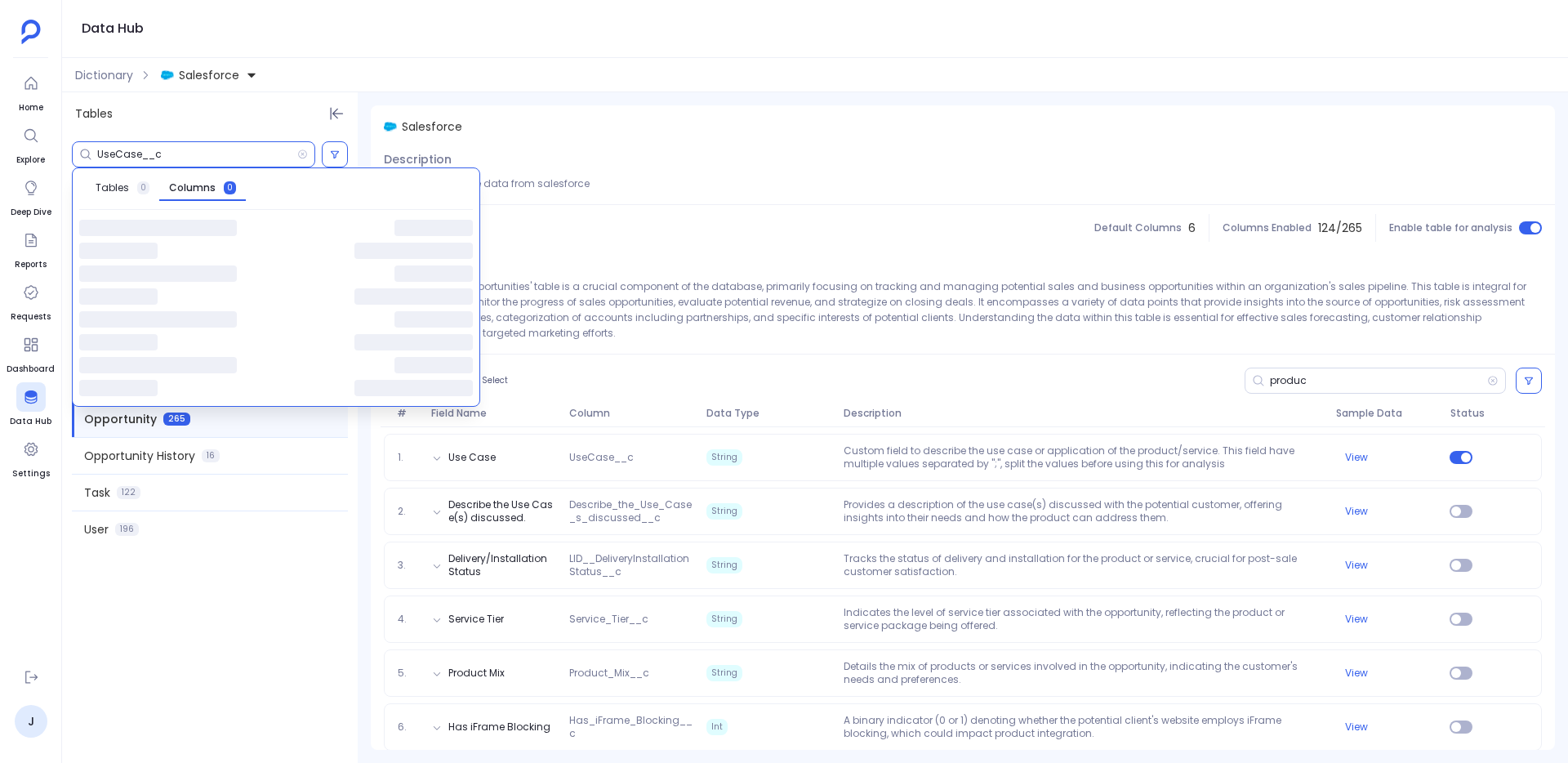
click at [276, 155] on input "UseCase__c" at bounding box center [196, 154] width 200 height 13
paste input "Add_on"
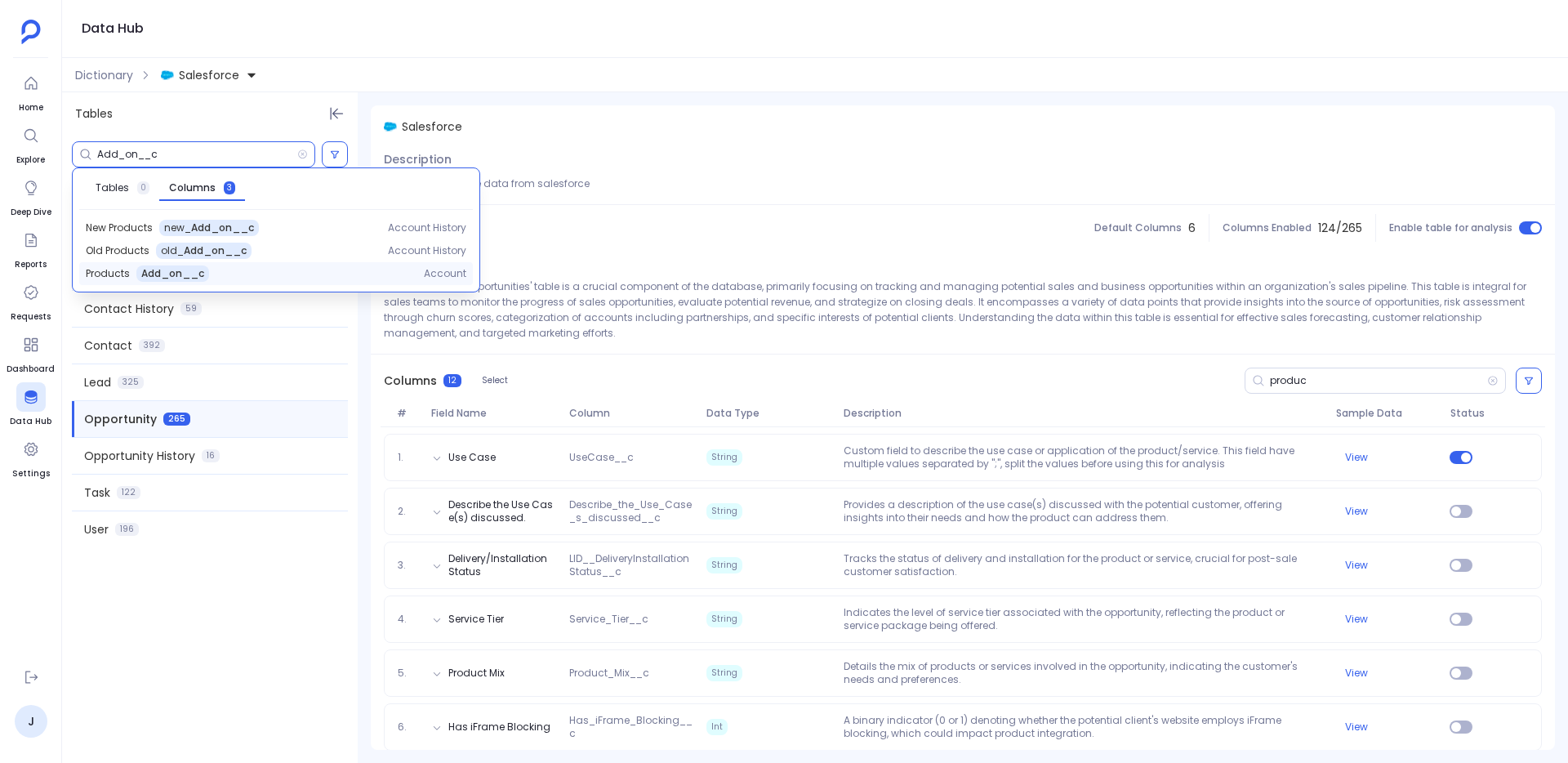
type input "Add_on__c"
click at [181, 279] on span "Add_on__c" at bounding box center [173, 273] width 63 height 13
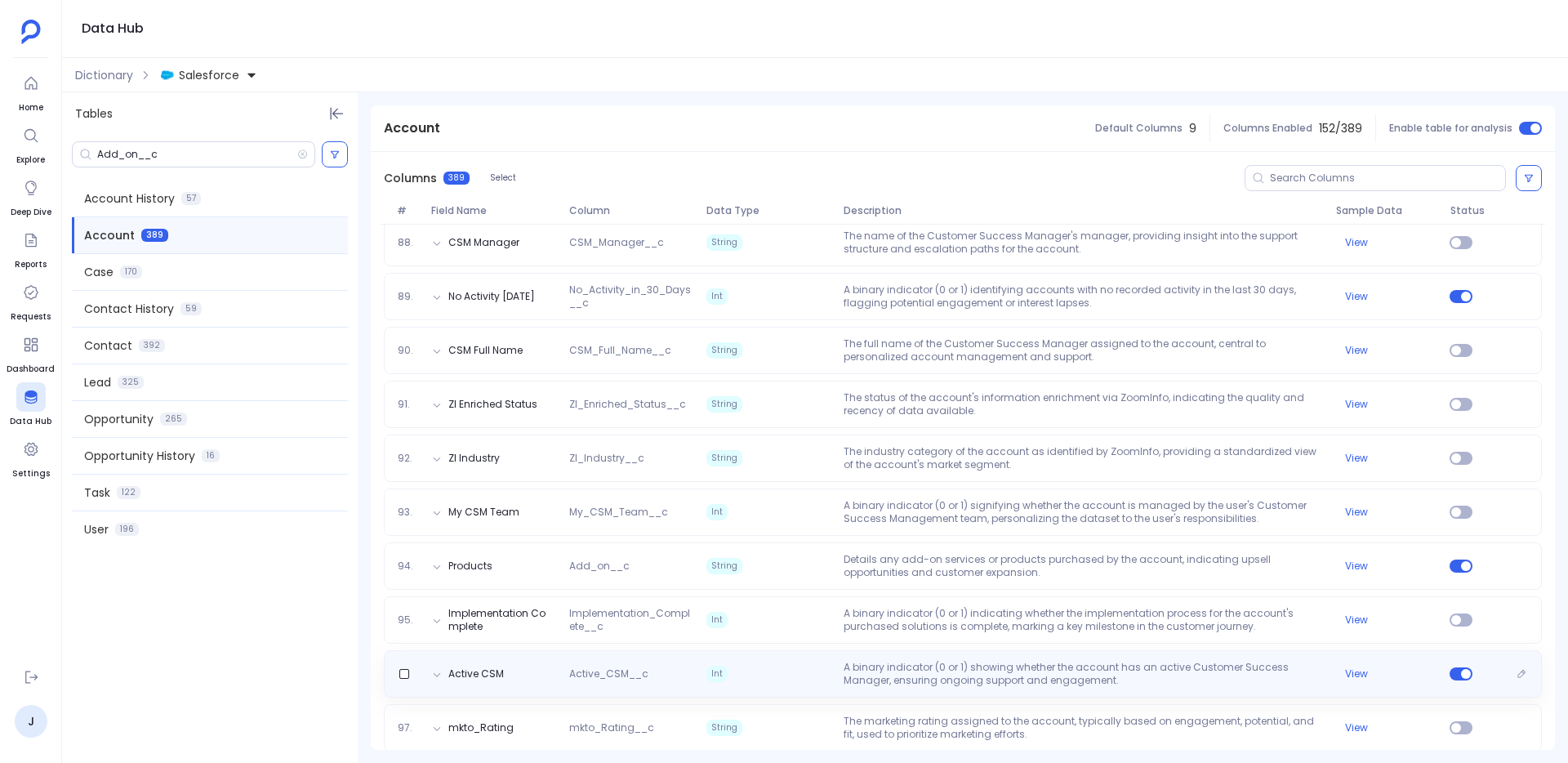
scroll to position [5010, 0]
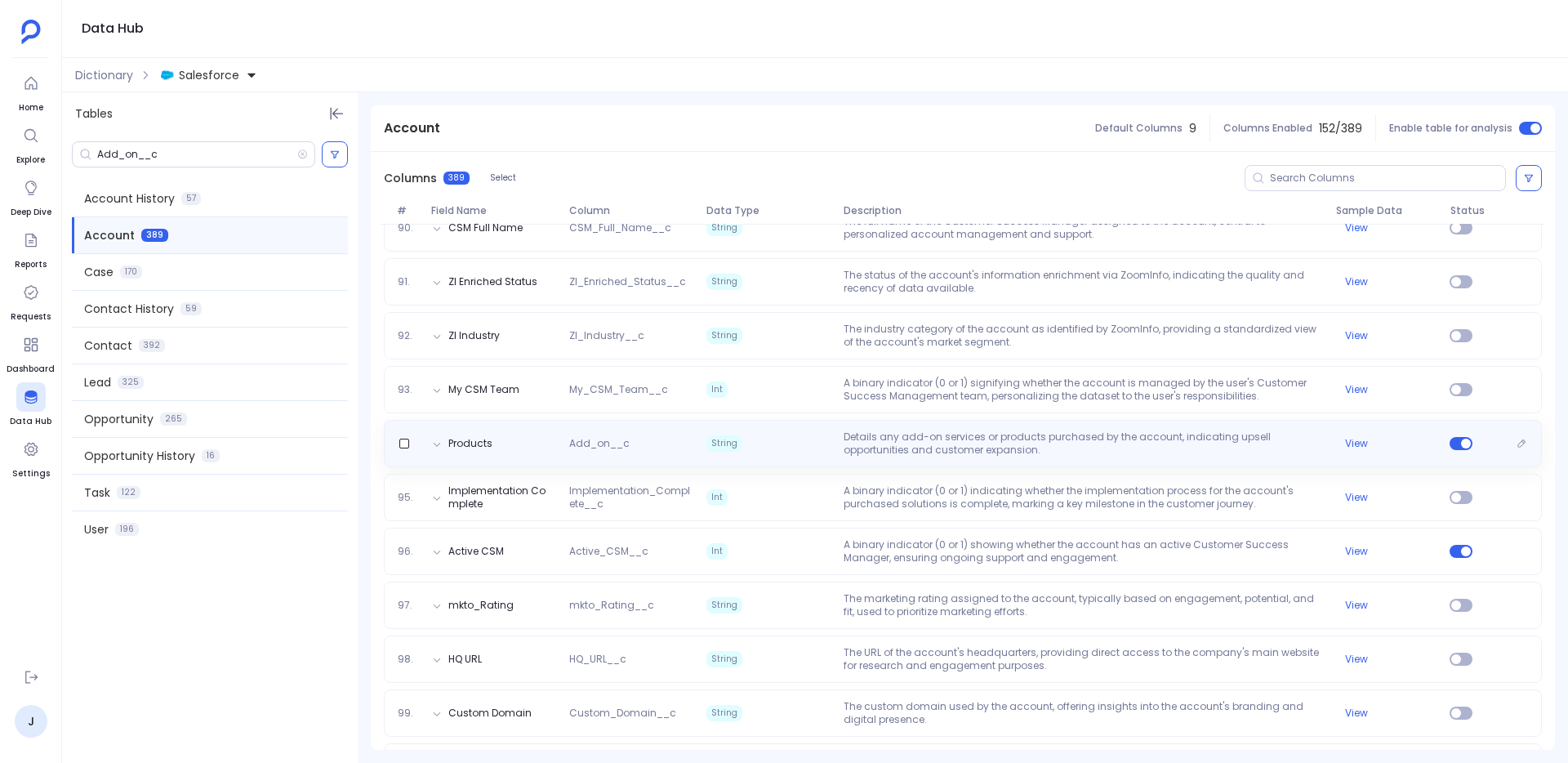
click at [1034, 430] on p "Details any add-on services or products purchased by the account, indicating up…" at bounding box center [1083, 443] width 492 height 26
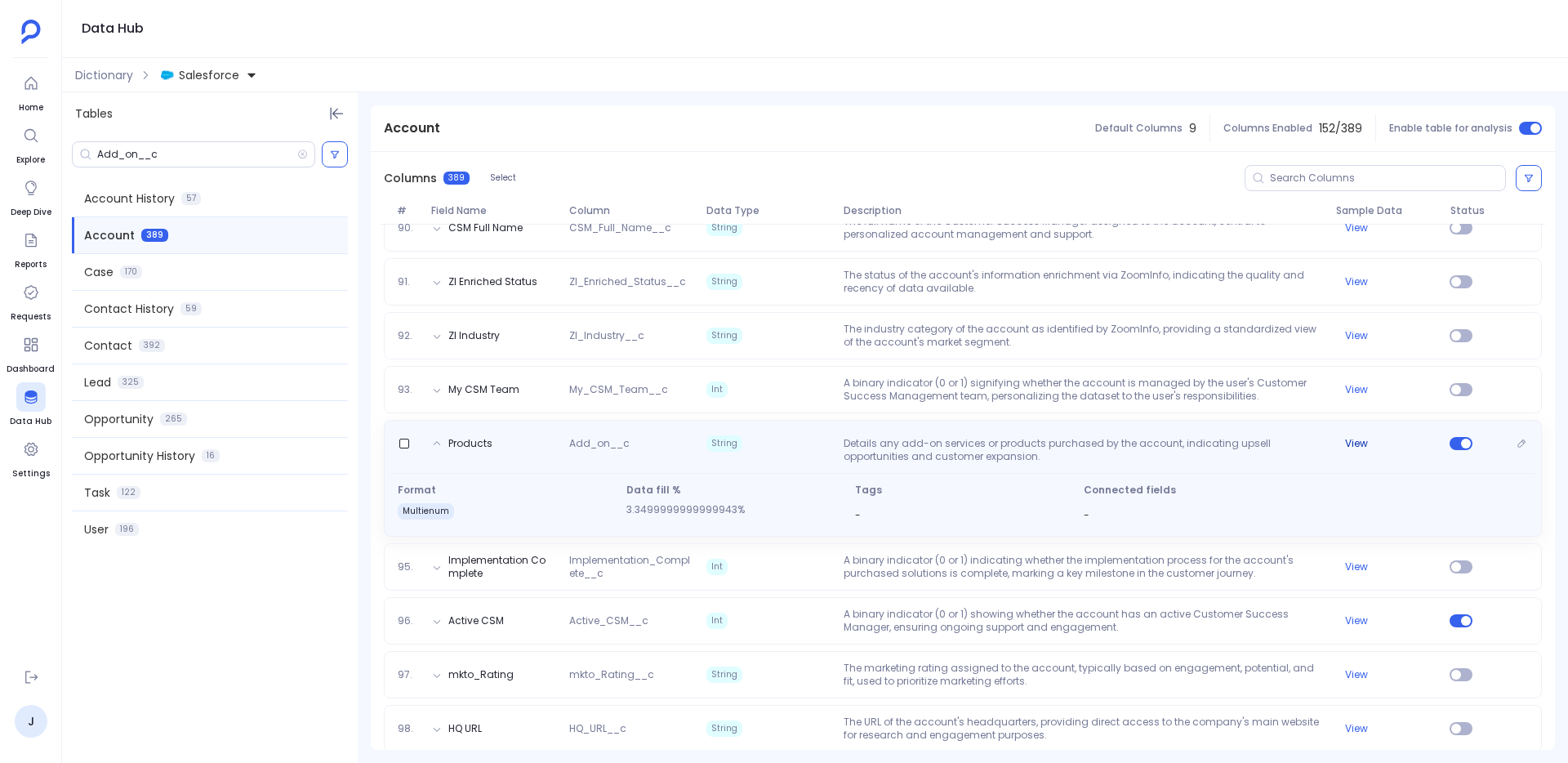
click at [1353, 437] on button "View" at bounding box center [1356, 443] width 23 height 13
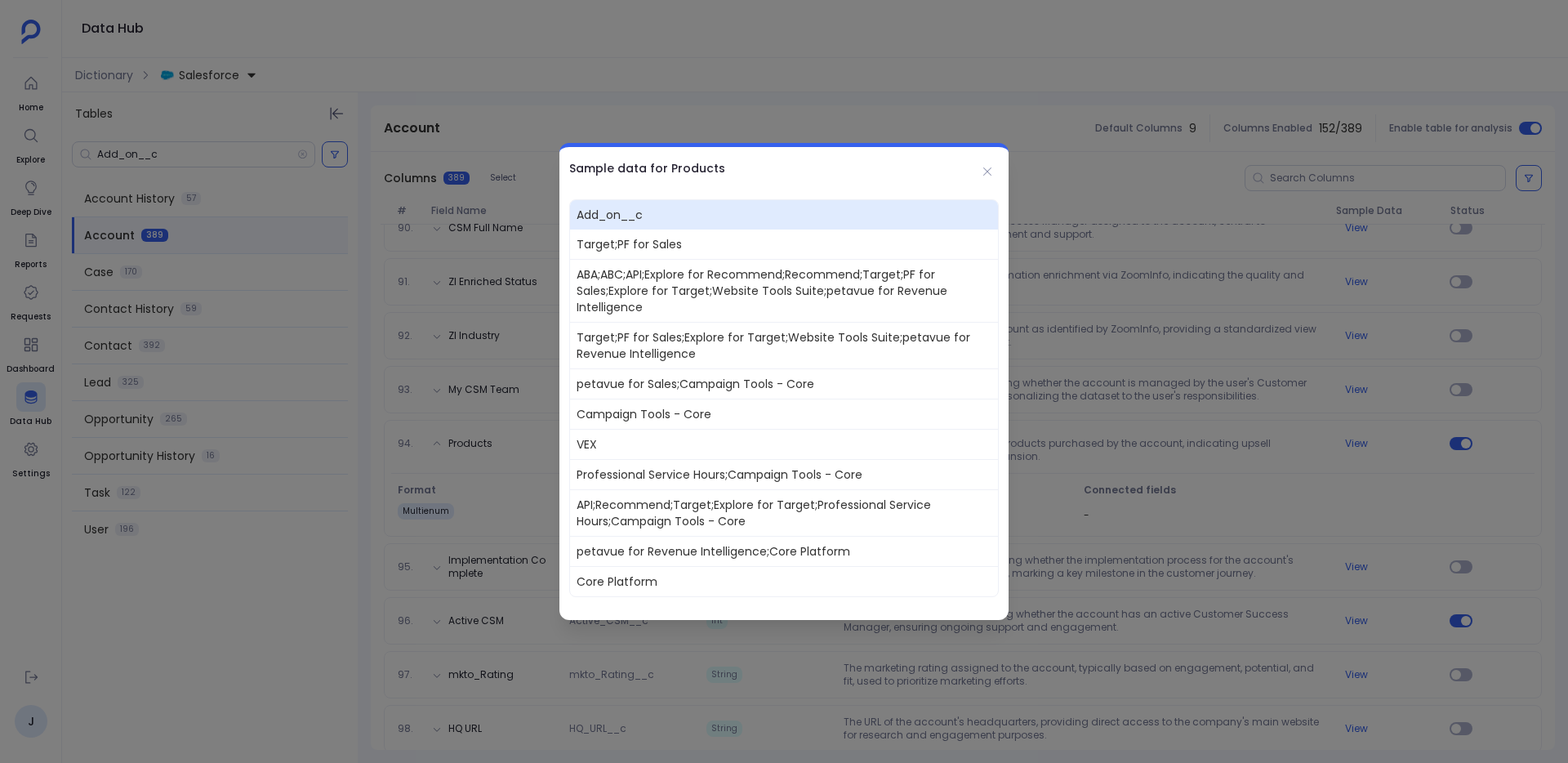
click at [726, 115] on div at bounding box center [784, 381] width 1568 height 763
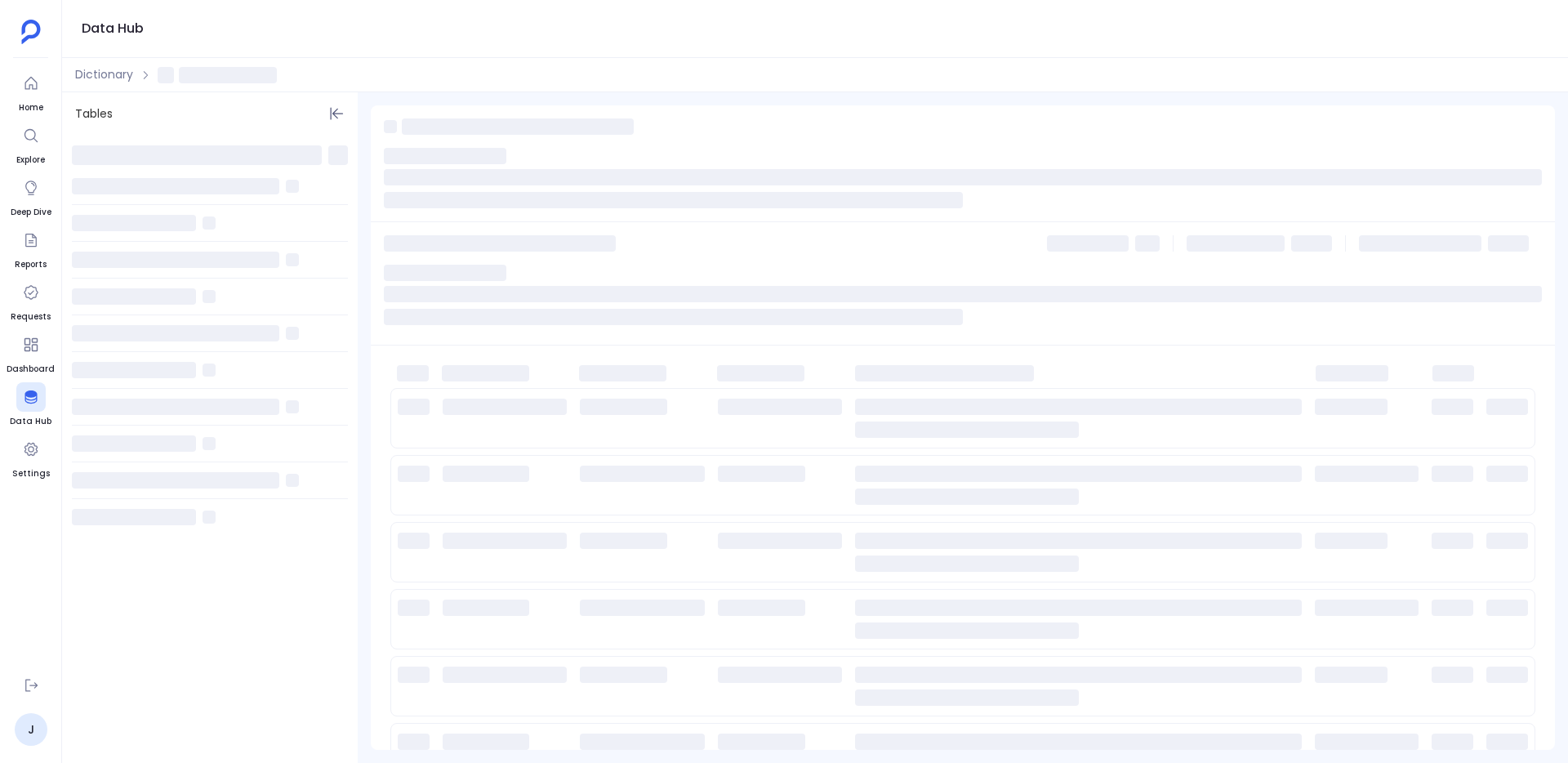
click at [157, 164] on span at bounding box center [196, 154] width 249 height 19
click at [172, 157] on div at bounding box center [194, 154] width 243 height 26
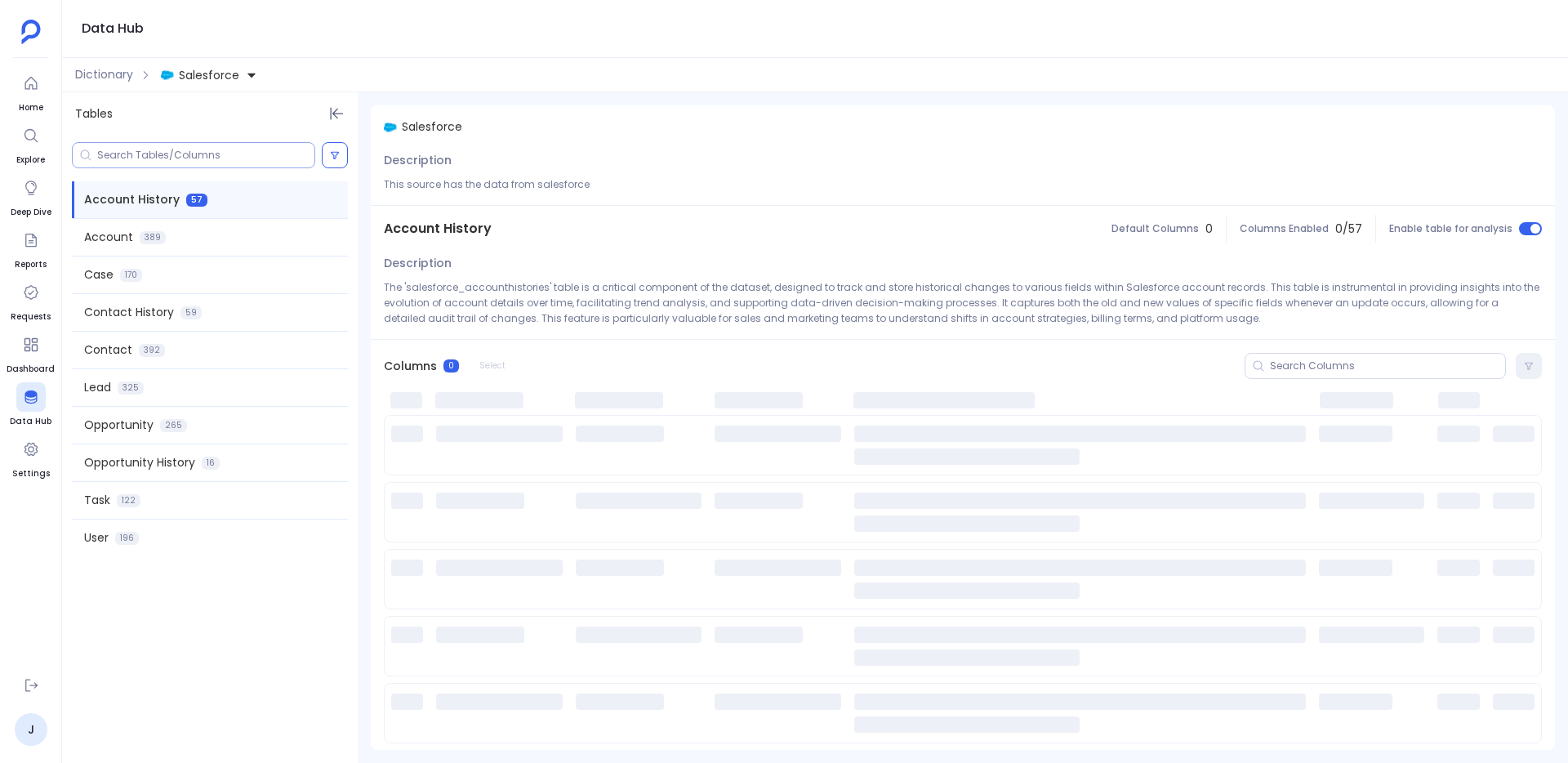
click at [172, 157] on input at bounding box center [206, 155] width 217 height 13
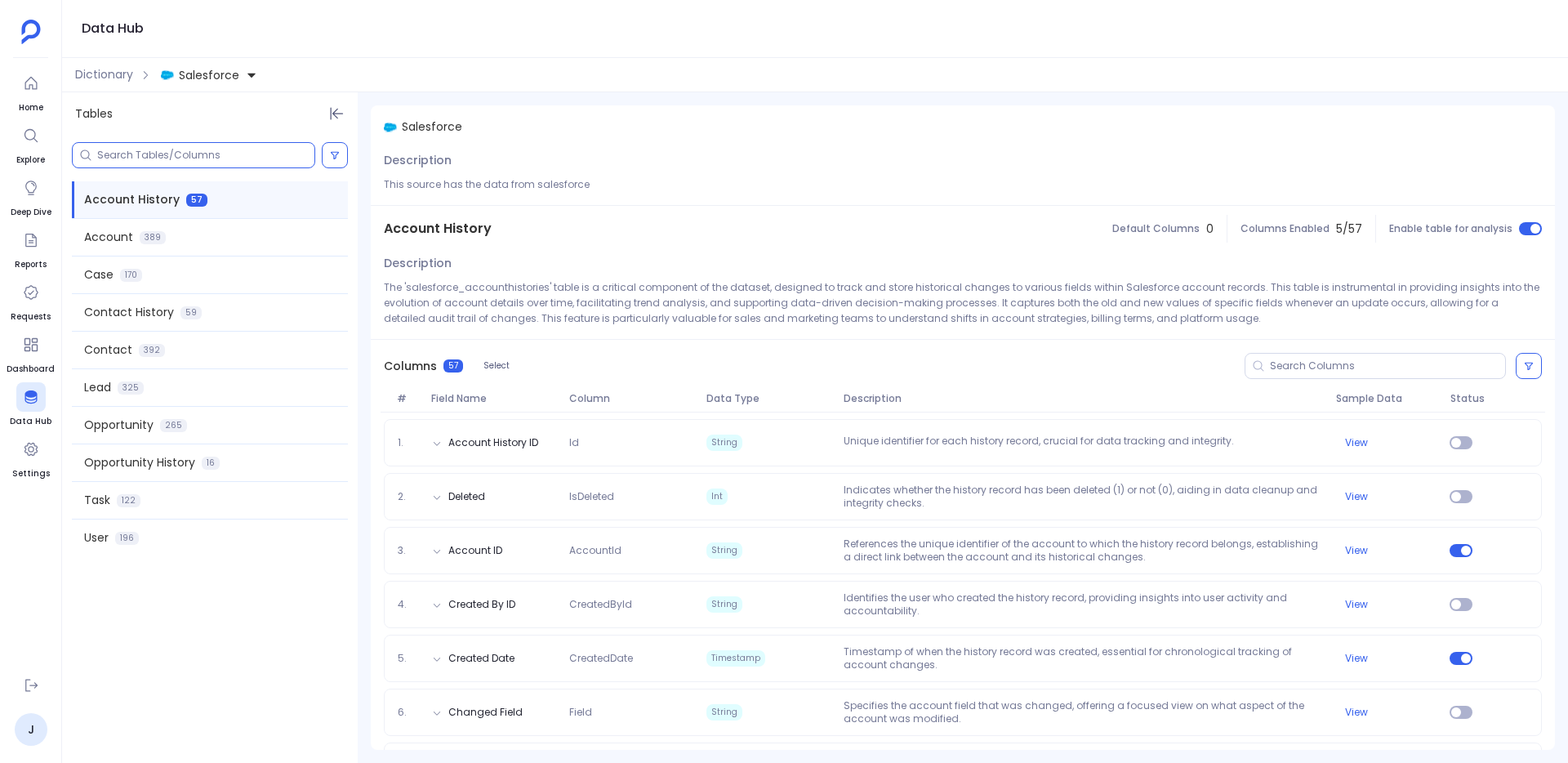
paste input "UseCase__c"
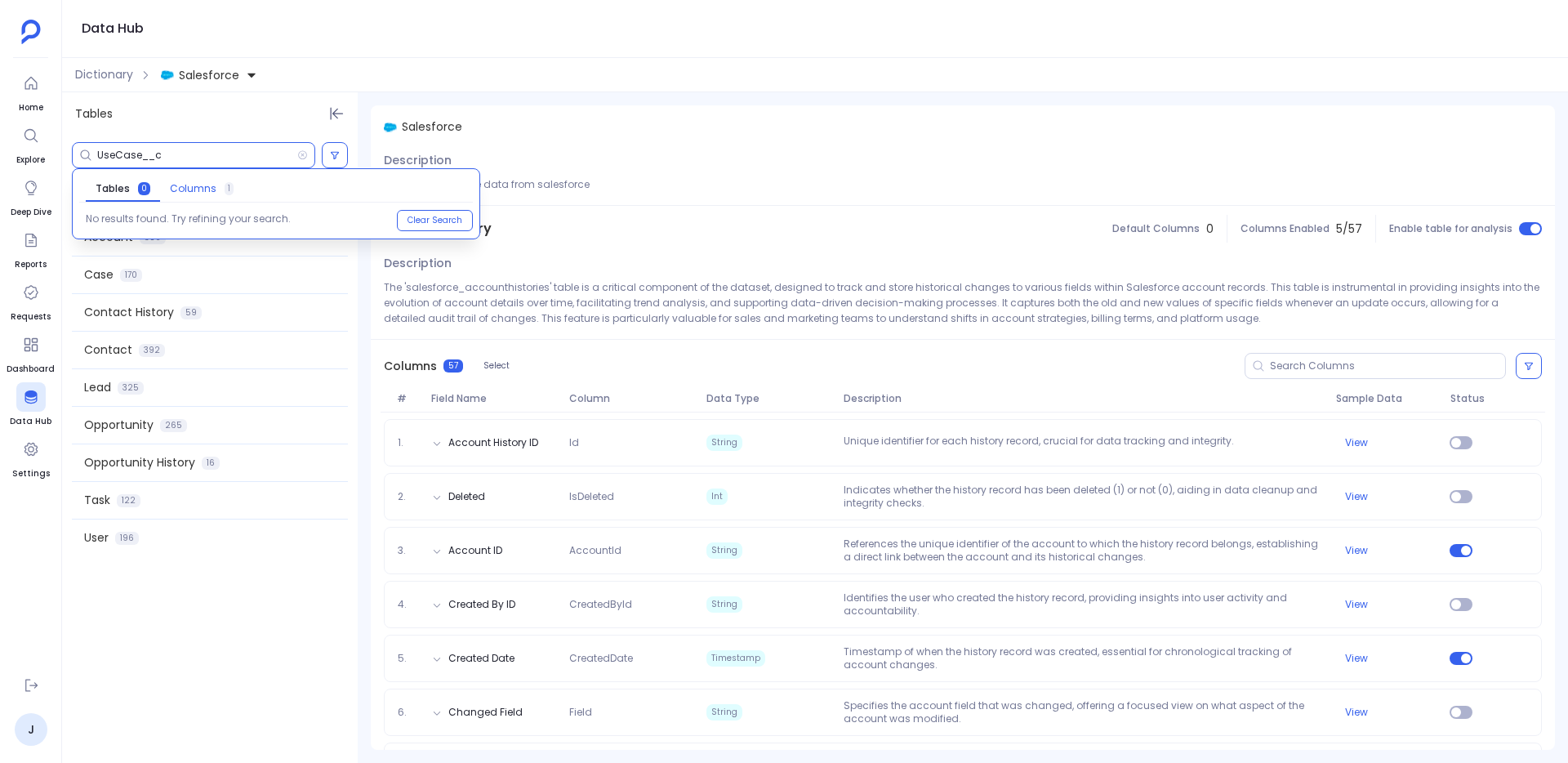
type input "UseCase__c"
click at [185, 193] on span "Columns" at bounding box center [193, 188] width 47 height 13
click at [141, 233] on div "Tables 0 Columns 1 Use Case UseCase__c Opportunity" at bounding box center [276, 204] width 407 height 69
click at [146, 217] on span "UseCase__c" at bounding box center [178, 220] width 68 height 13
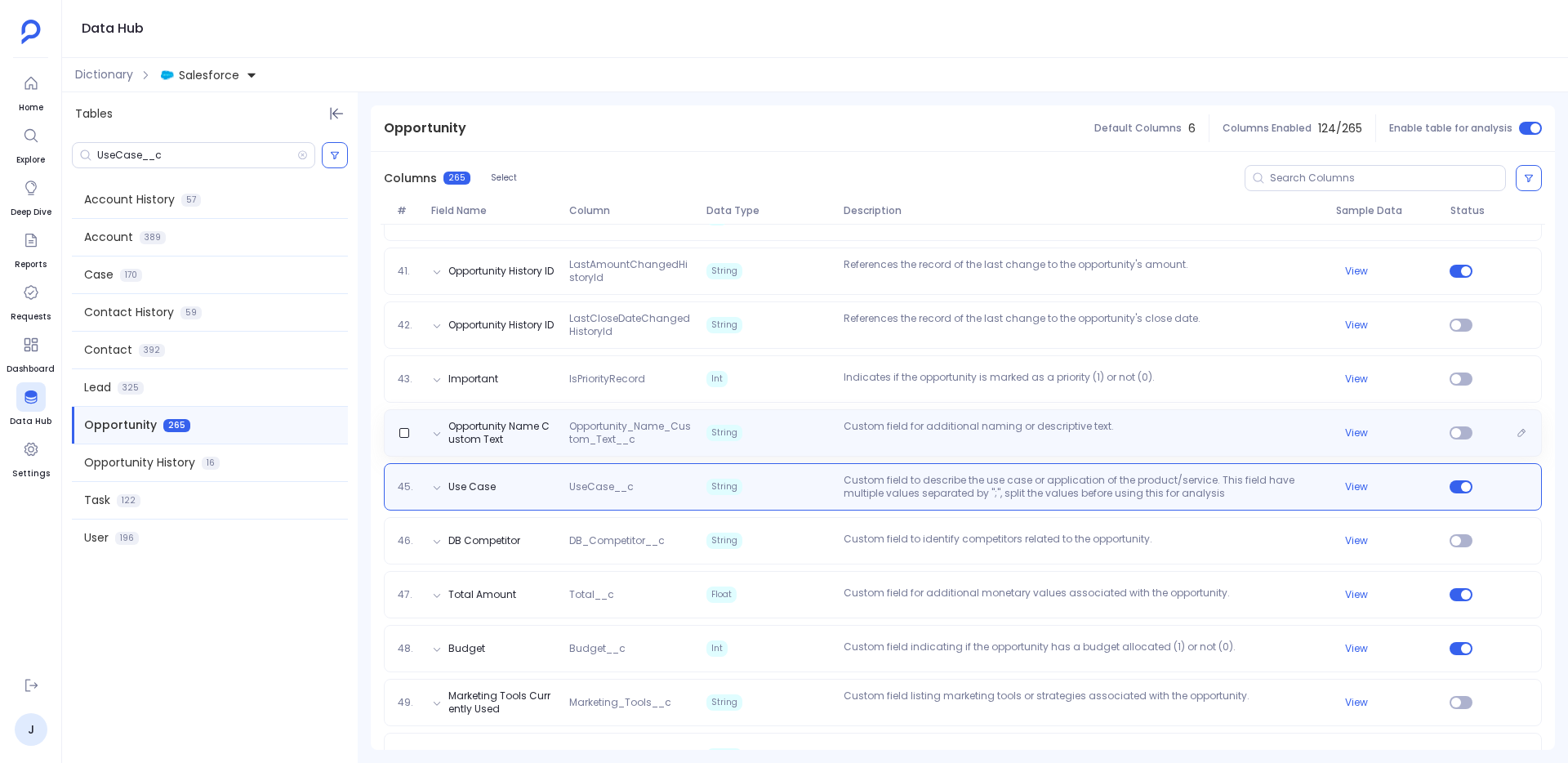
scroll to position [2401, 0]
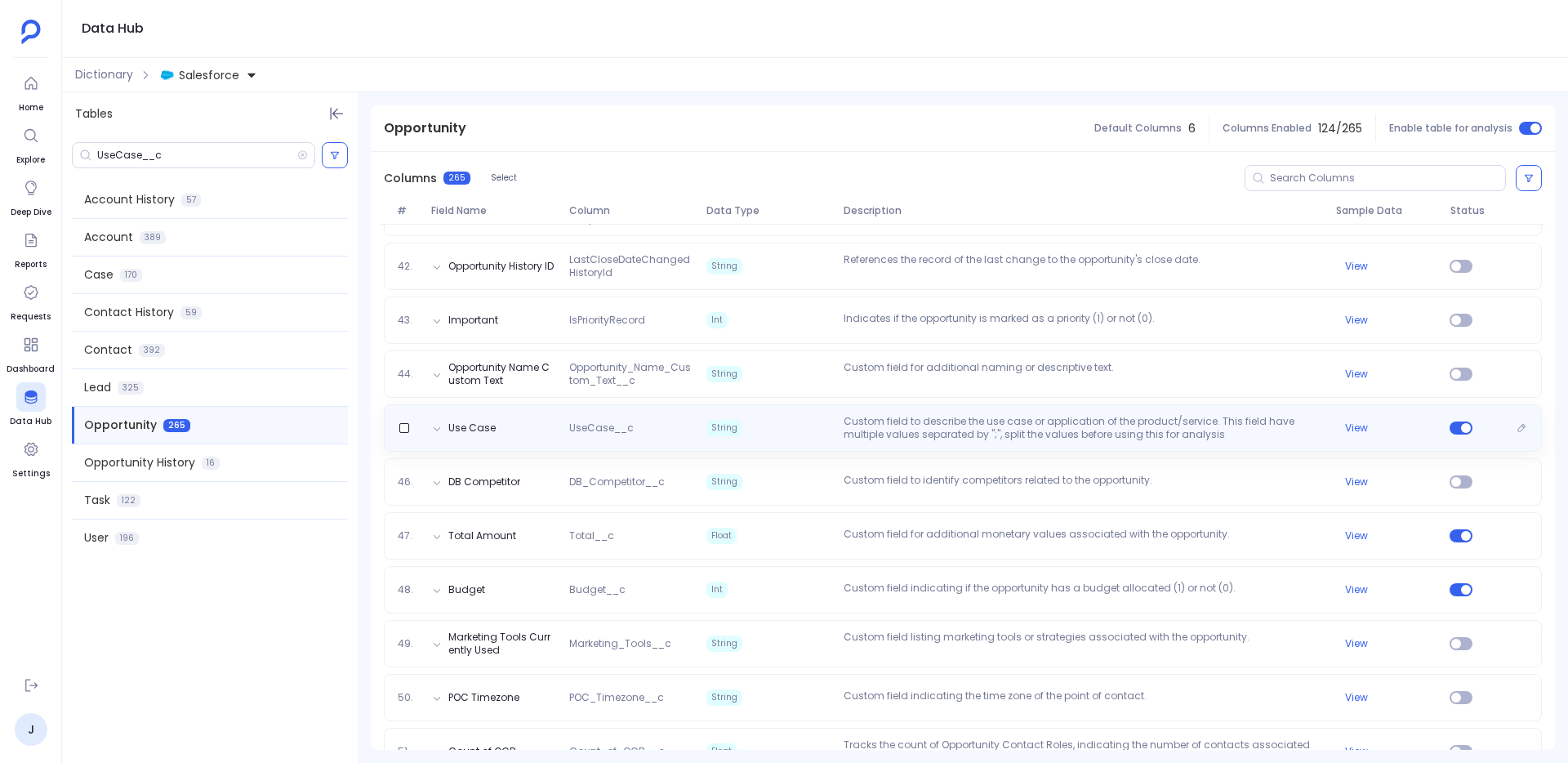
click at [898, 417] on p "Custom field to describe the use case or application of the product/service. Th…" at bounding box center [1083, 428] width 492 height 26
